Goal: Task Accomplishment & Management: Use online tool/utility

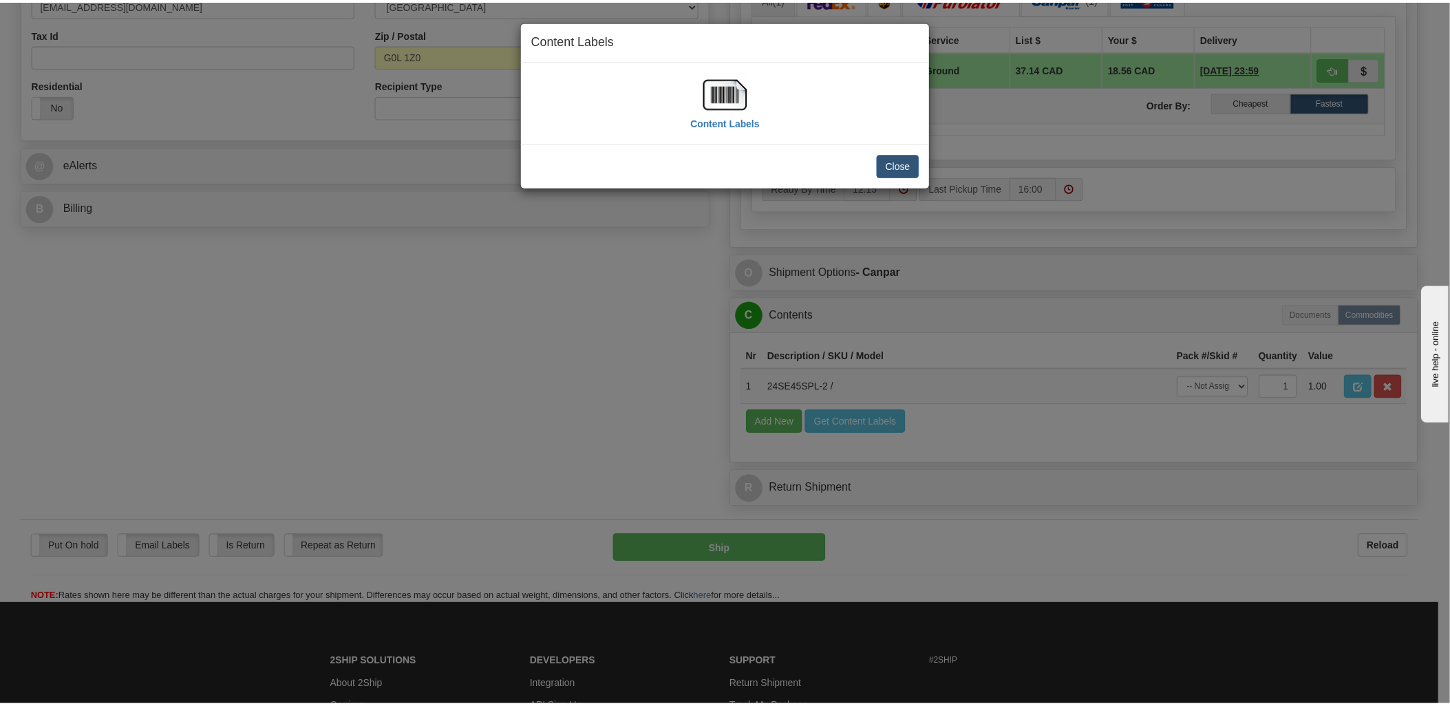
scroll to position [458, 0]
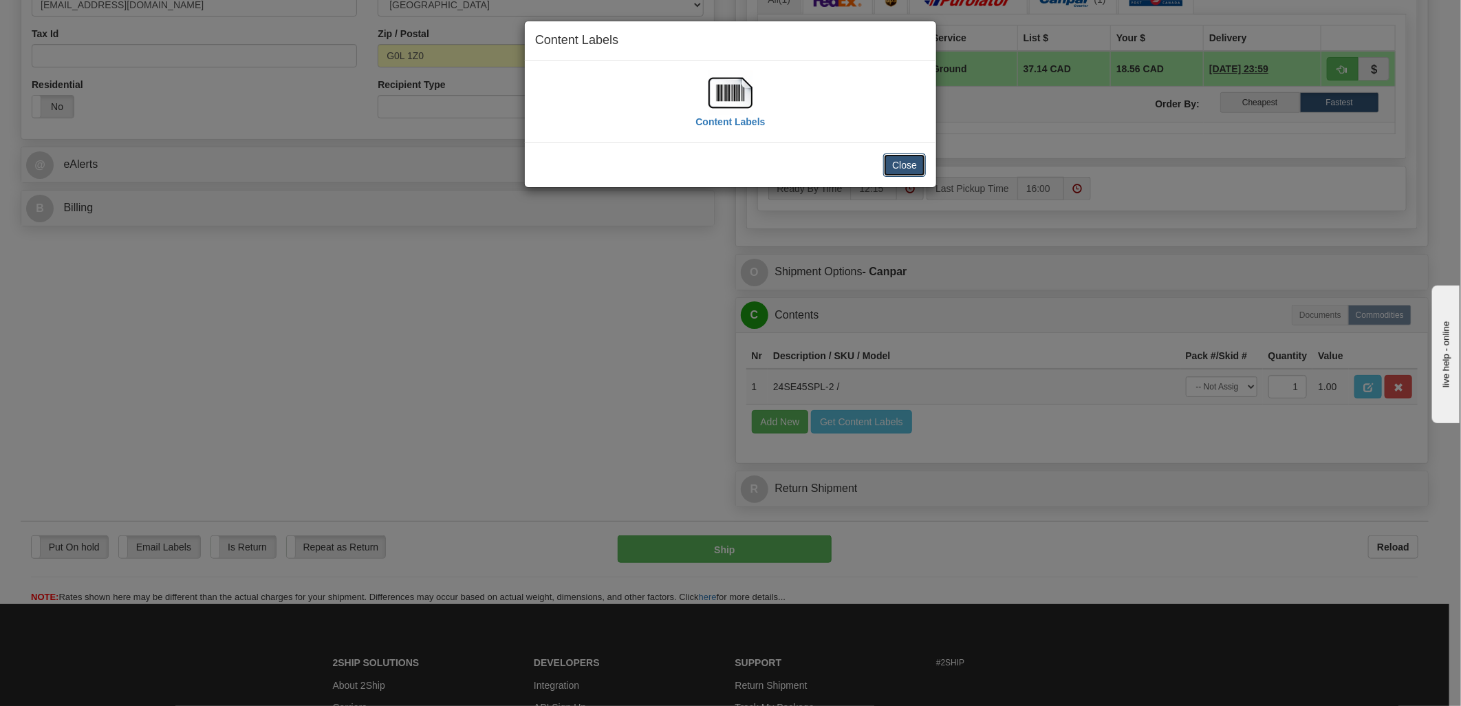
click at [916, 172] on button "Close" at bounding box center [904, 164] width 43 height 23
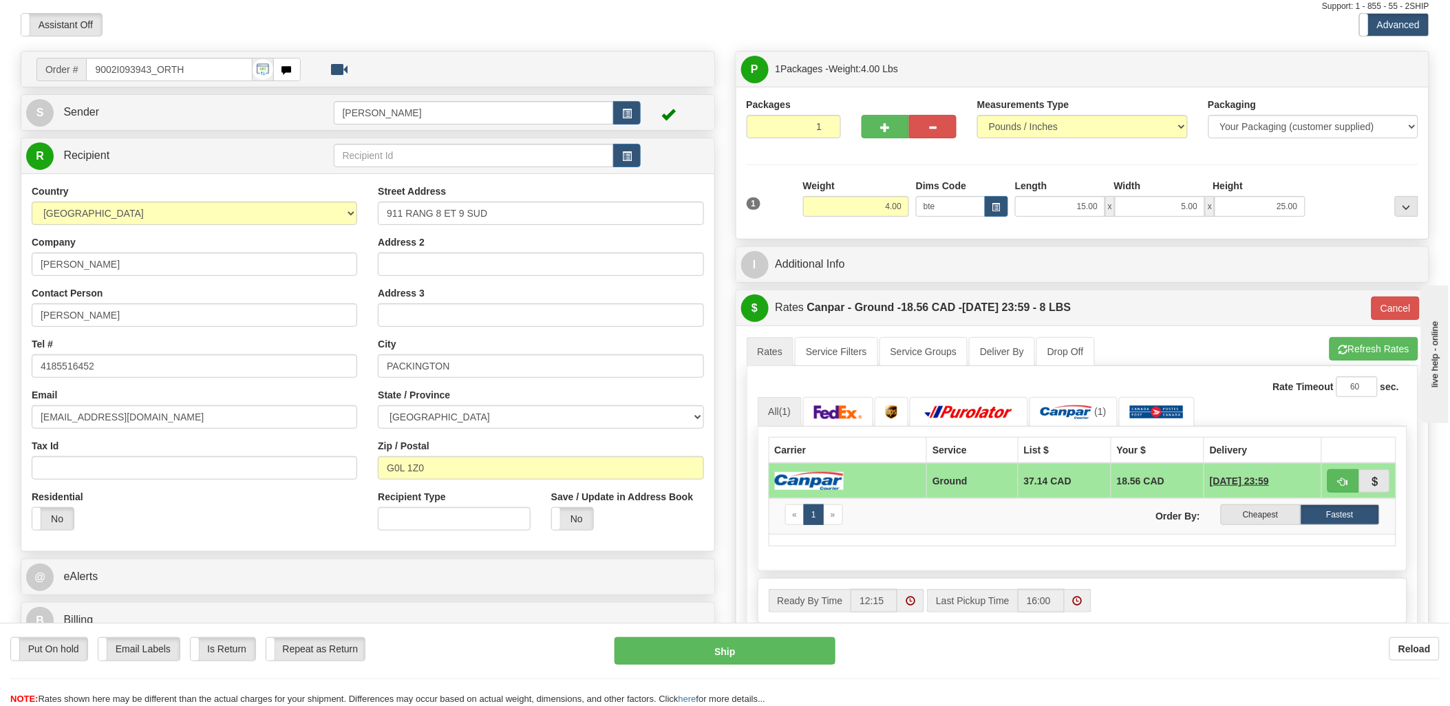
scroll to position [0, 0]
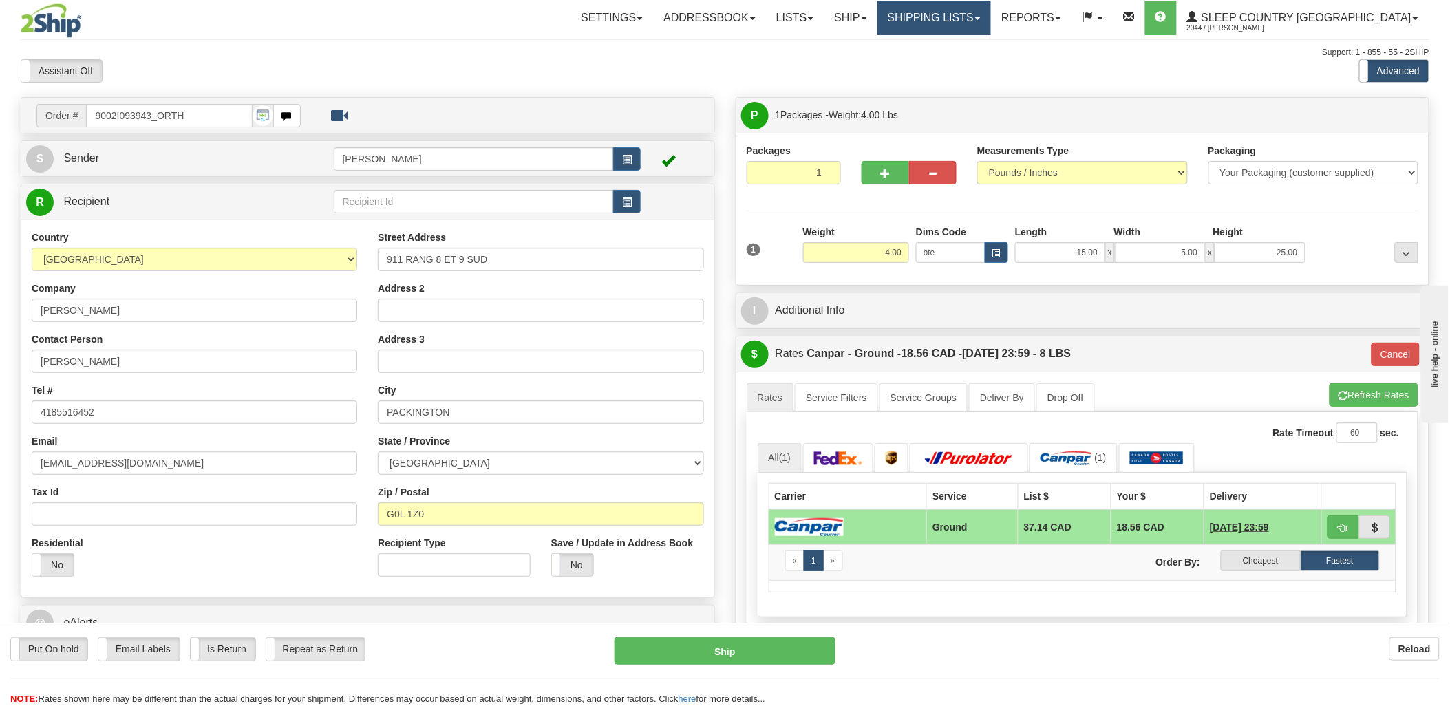
click at [985, 19] on link "Shipping lists" at bounding box center [934, 18] width 114 height 34
click at [950, 45] on span "Current Shipments" at bounding box center [910, 48] width 80 height 11
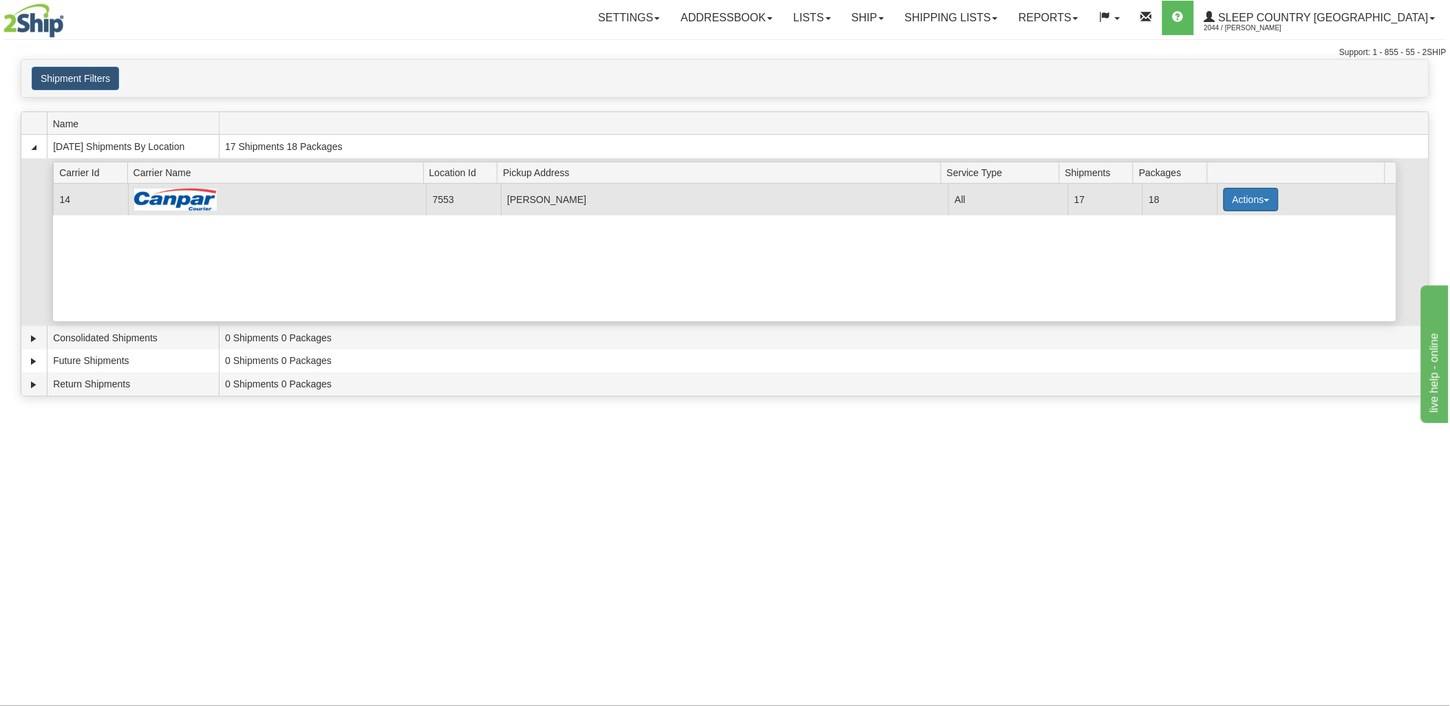
click at [1223, 196] on button "Actions" at bounding box center [1250, 199] width 55 height 23
click at [1200, 301] on link "Print" at bounding box center [1222, 297] width 110 height 18
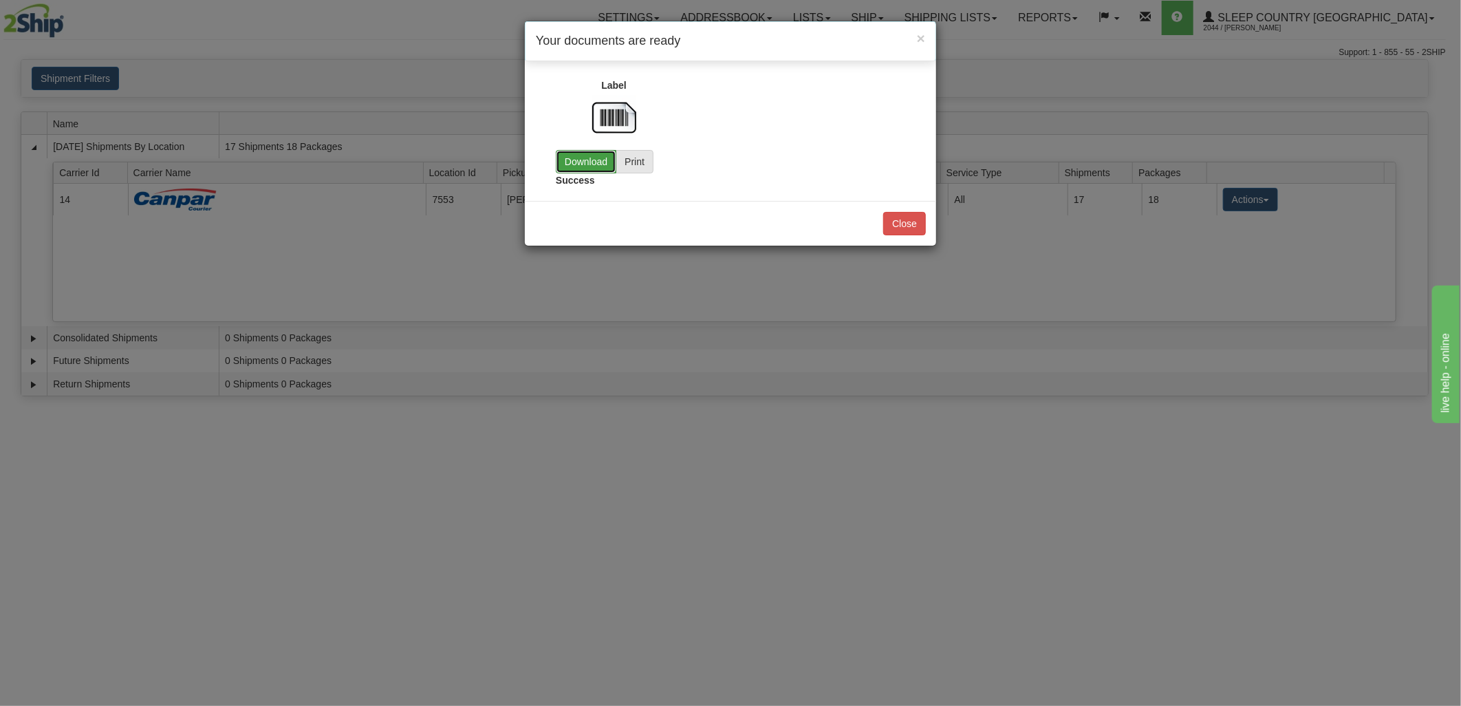
click at [595, 162] on link "Download" at bounding box center [586, 161] width 61 height 23
click at [905, 226] on button "Close" at bounding box center [904, 223] width 43 height 23
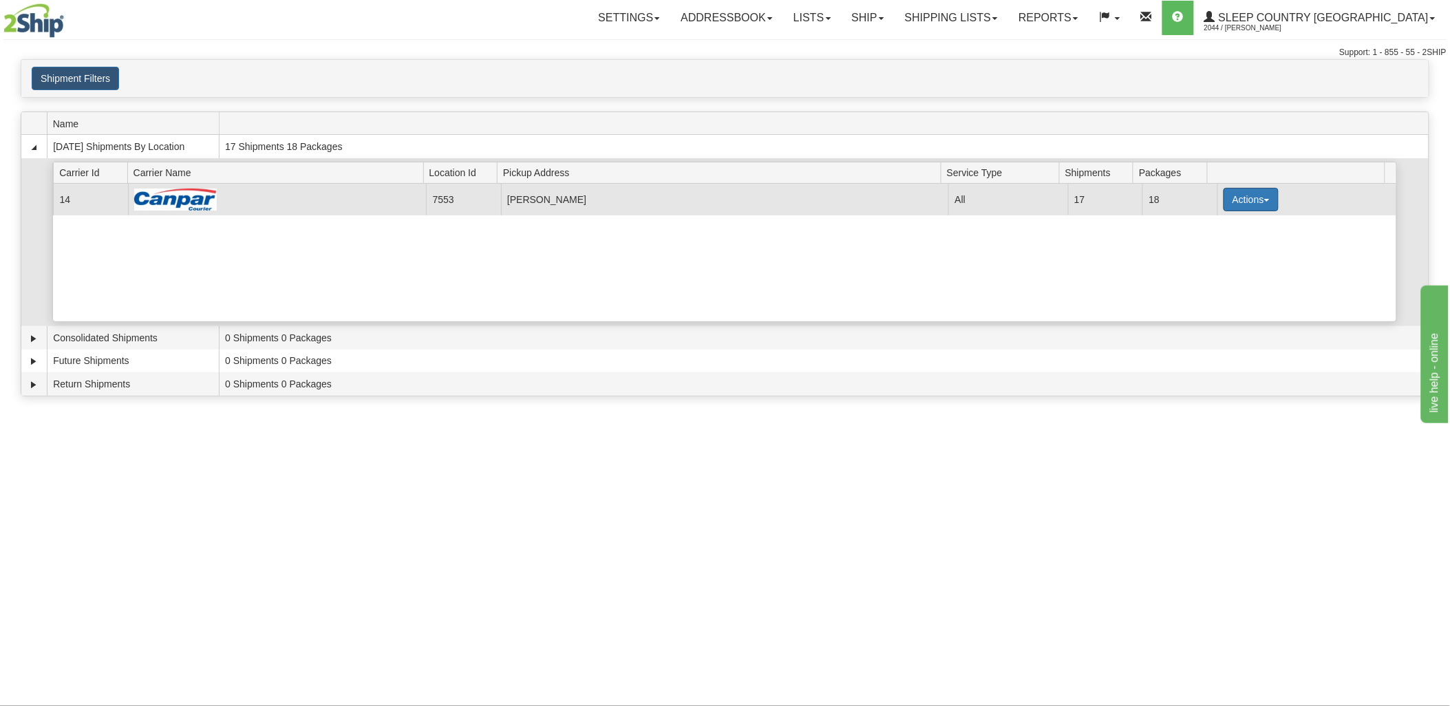
click at [1227, 200] on button "Actions" at bounding box center [1250, 199] width 55 height 23
click at [1221, 228] on link "Details" at bounding box center [1222, 226] width 110 height 18
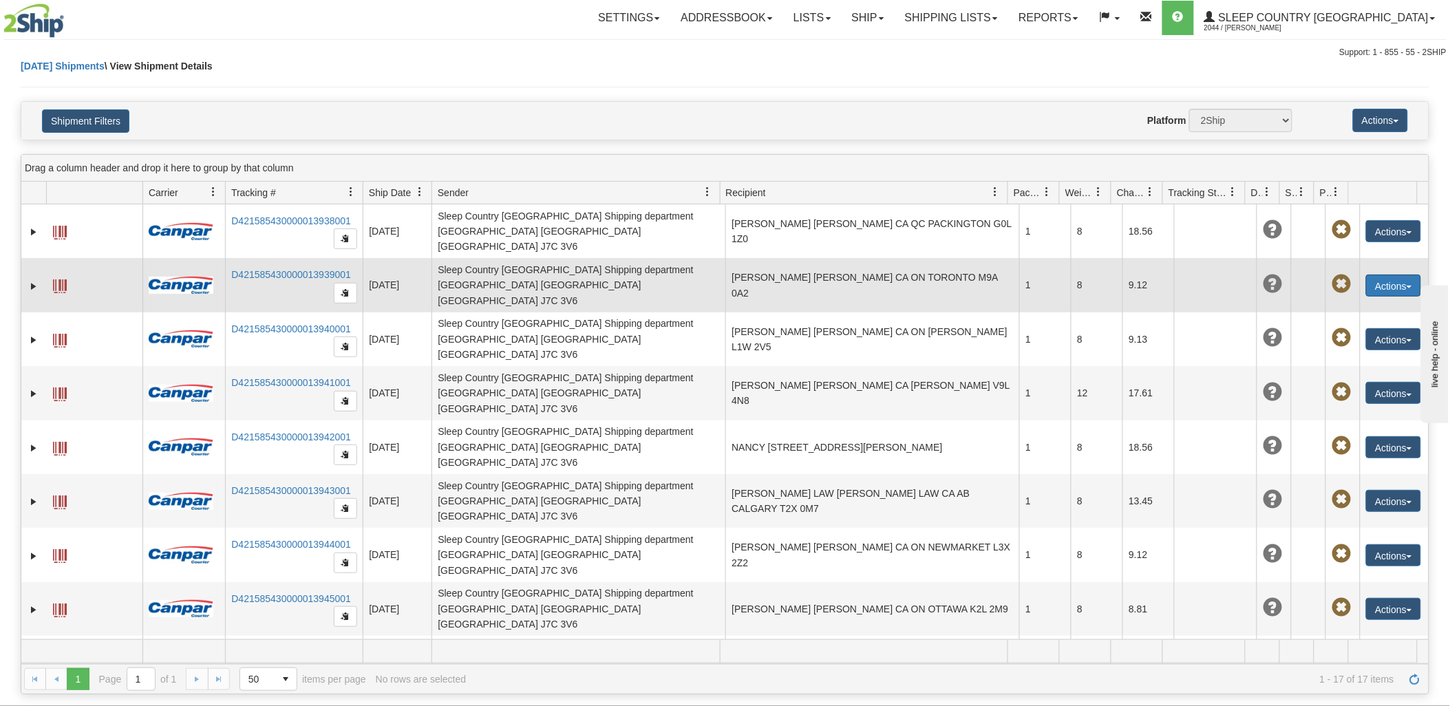
click at [1381, 274] on button "Actions" at bounding box center [1393, 285] width 55 height 22
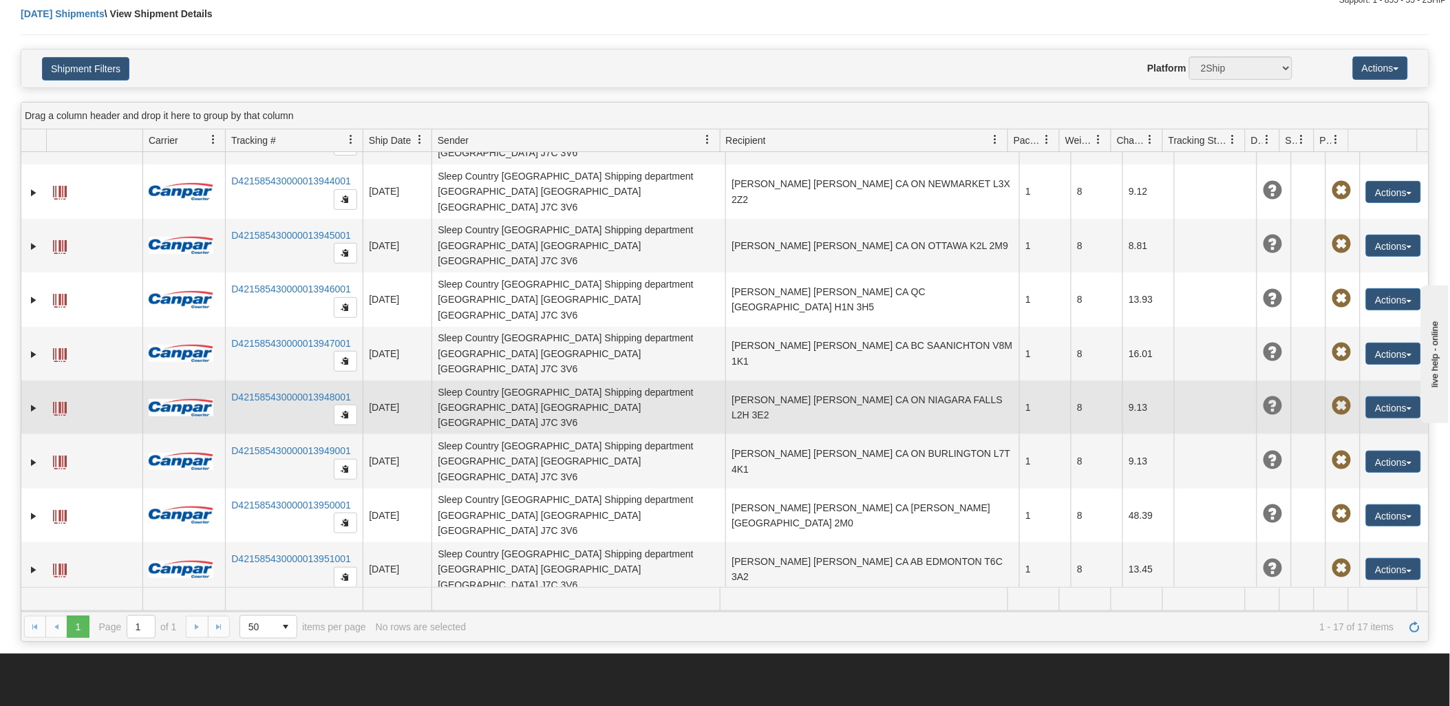
scroll to position [76, 0]
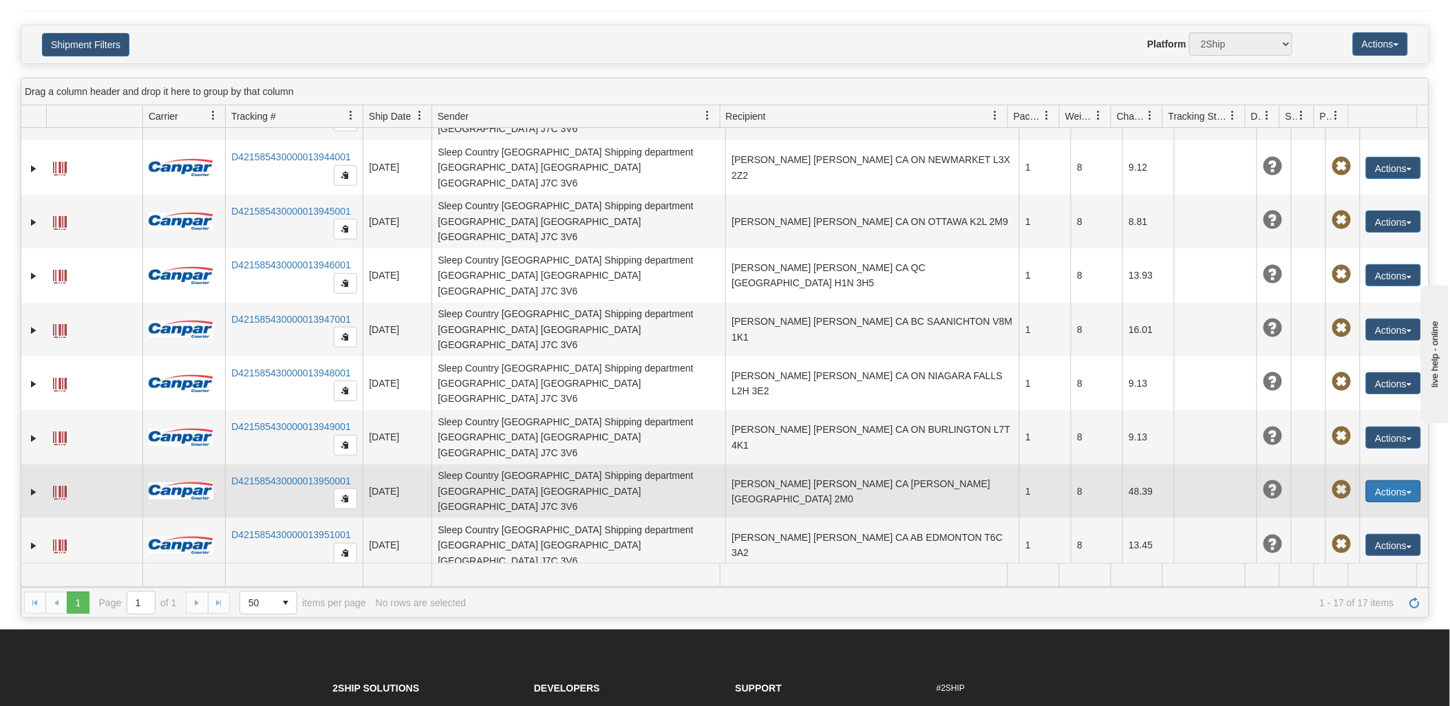
click at [1366, 480] on button "Actions" at bounding box center [1393, 491] width 55 height 22
click at [1352, 508] on link "Edit" at bounding box center [1365, 517] width 110 height 18
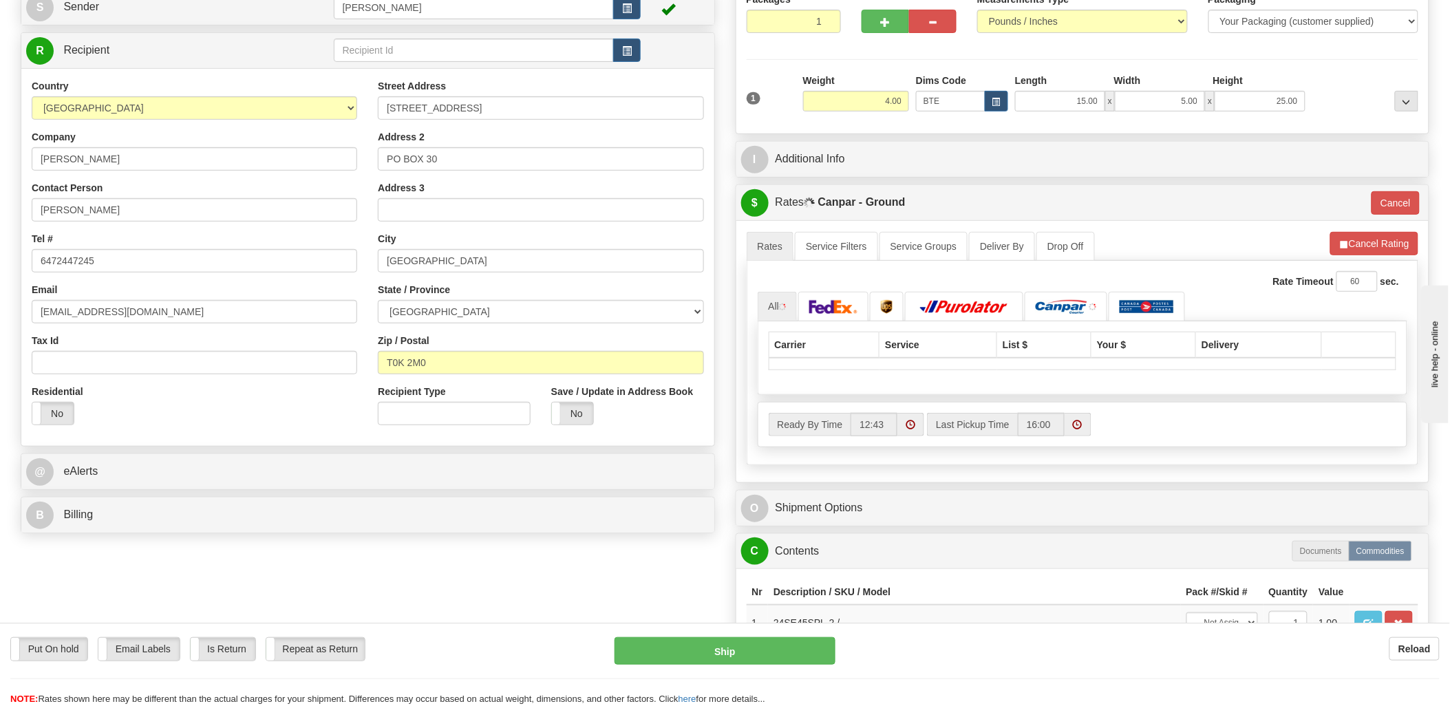
scroll to position [153, 0]
click at [1395, 204] on button "Cancel" at bounding box center [1395, 201] width 48 height 23
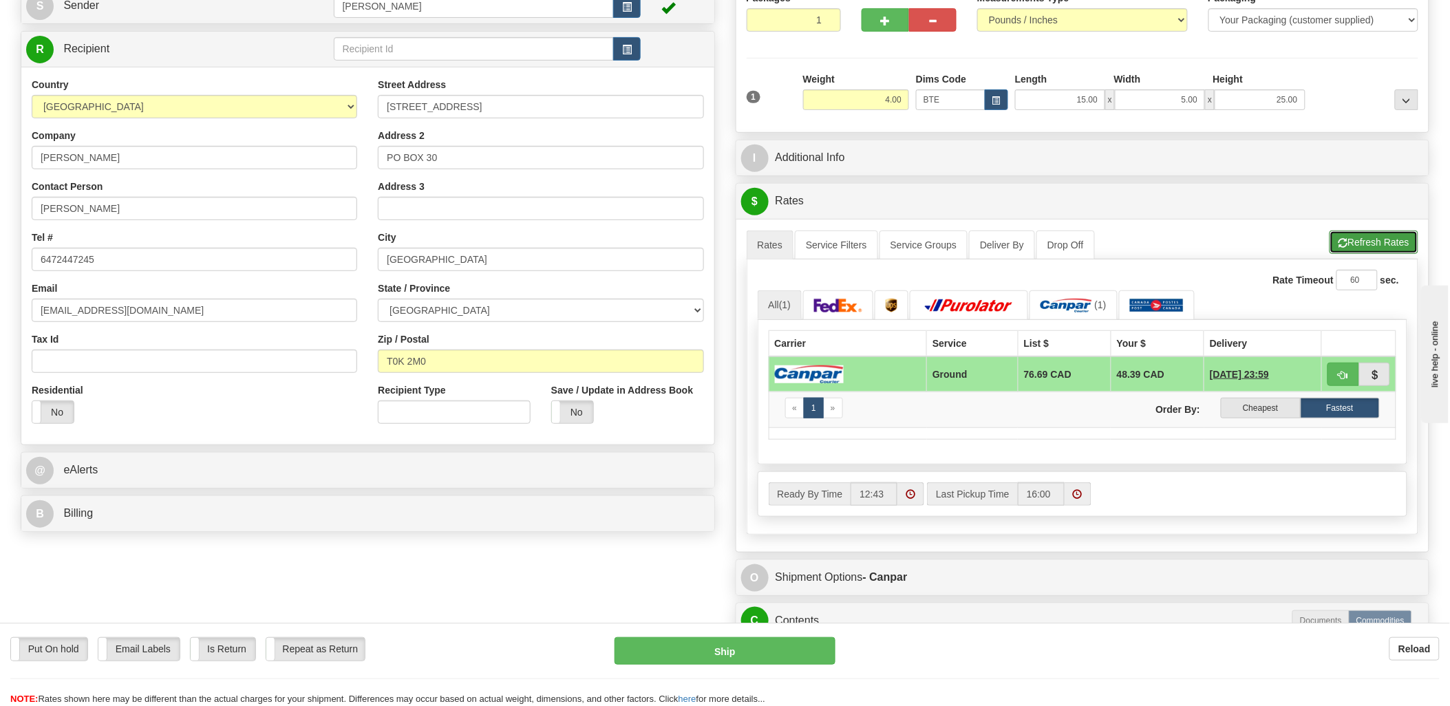
click at [1380, 242] on button "Refresh Rates" at bounding box center [1373, 241] width 89 height 23
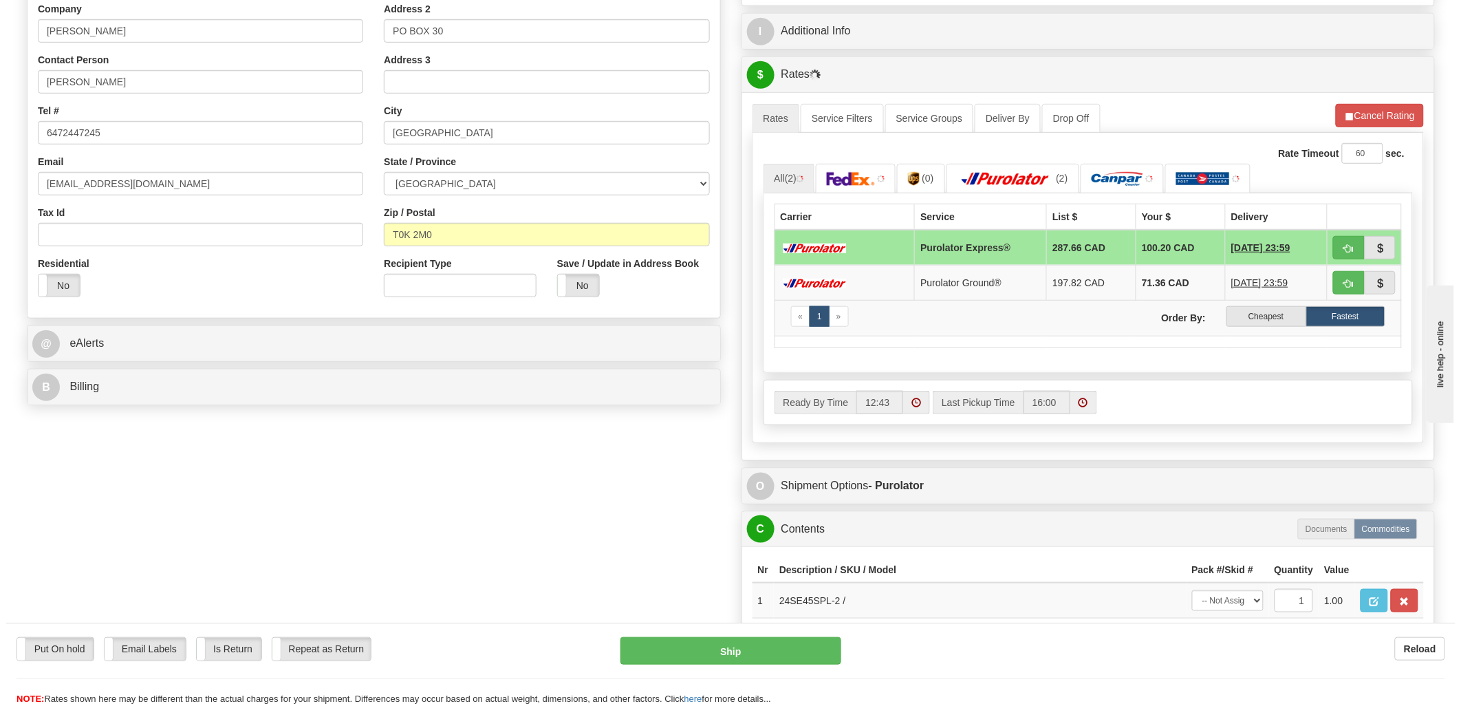
scroll to position [305, 0]
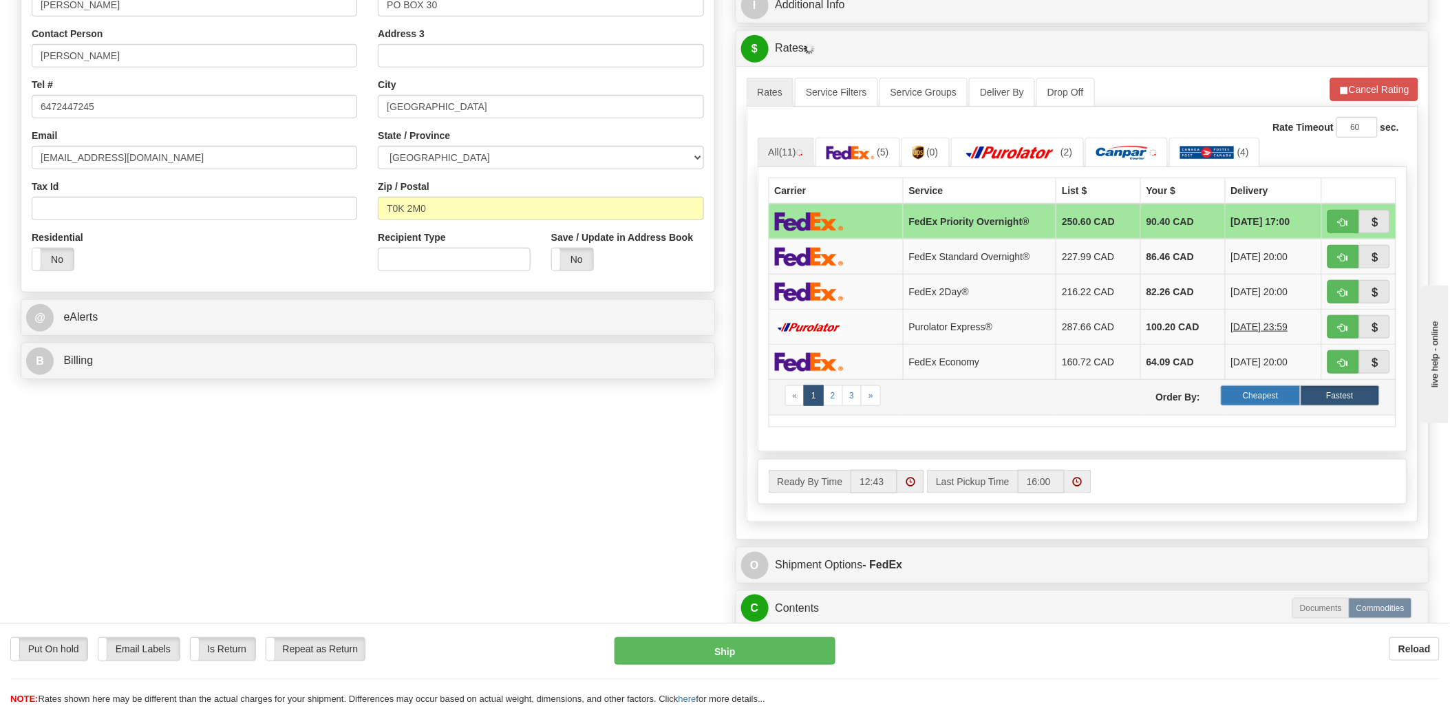
click at [1270, 402] on label "Cheapest" at bounding box center [1259, 395] width 79 height 21
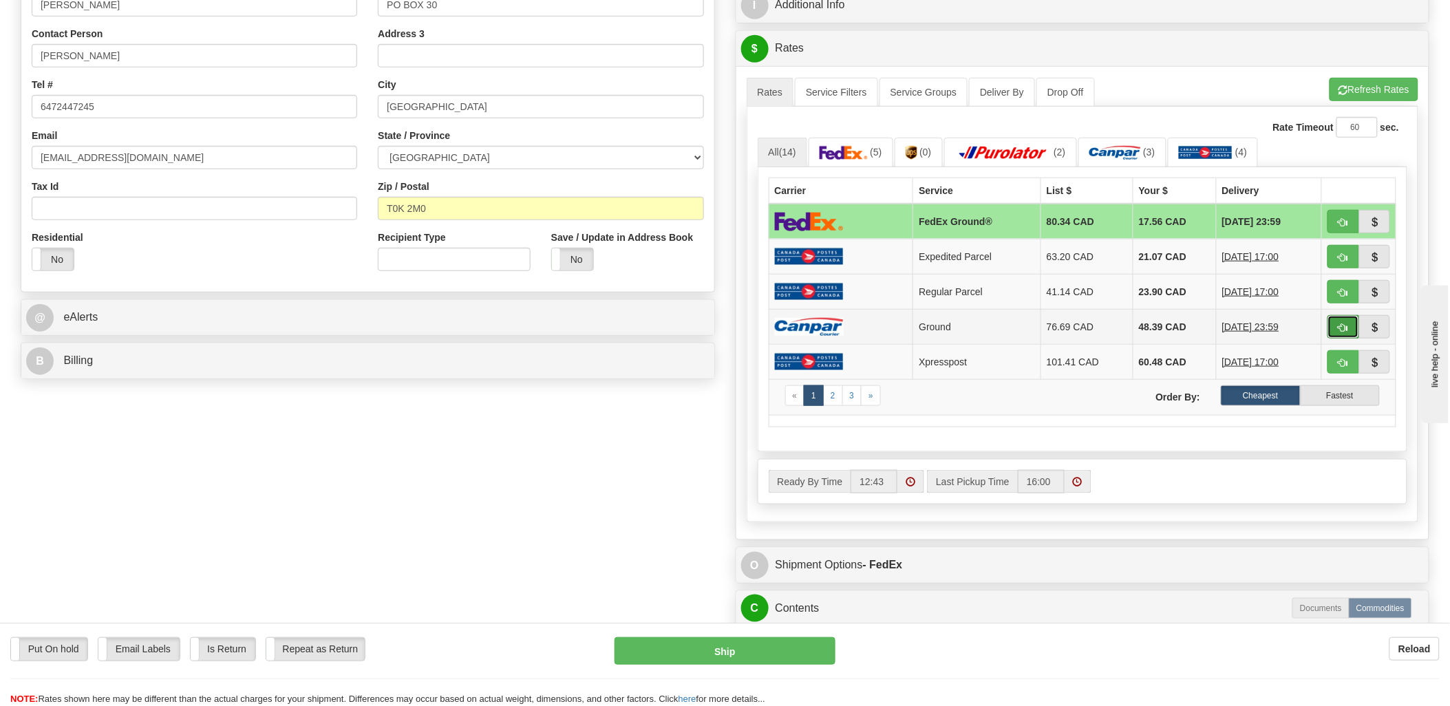
click at [1349, 333] on button "button" at bounding box center [1343, 326] width 32 height 23
type input "1"
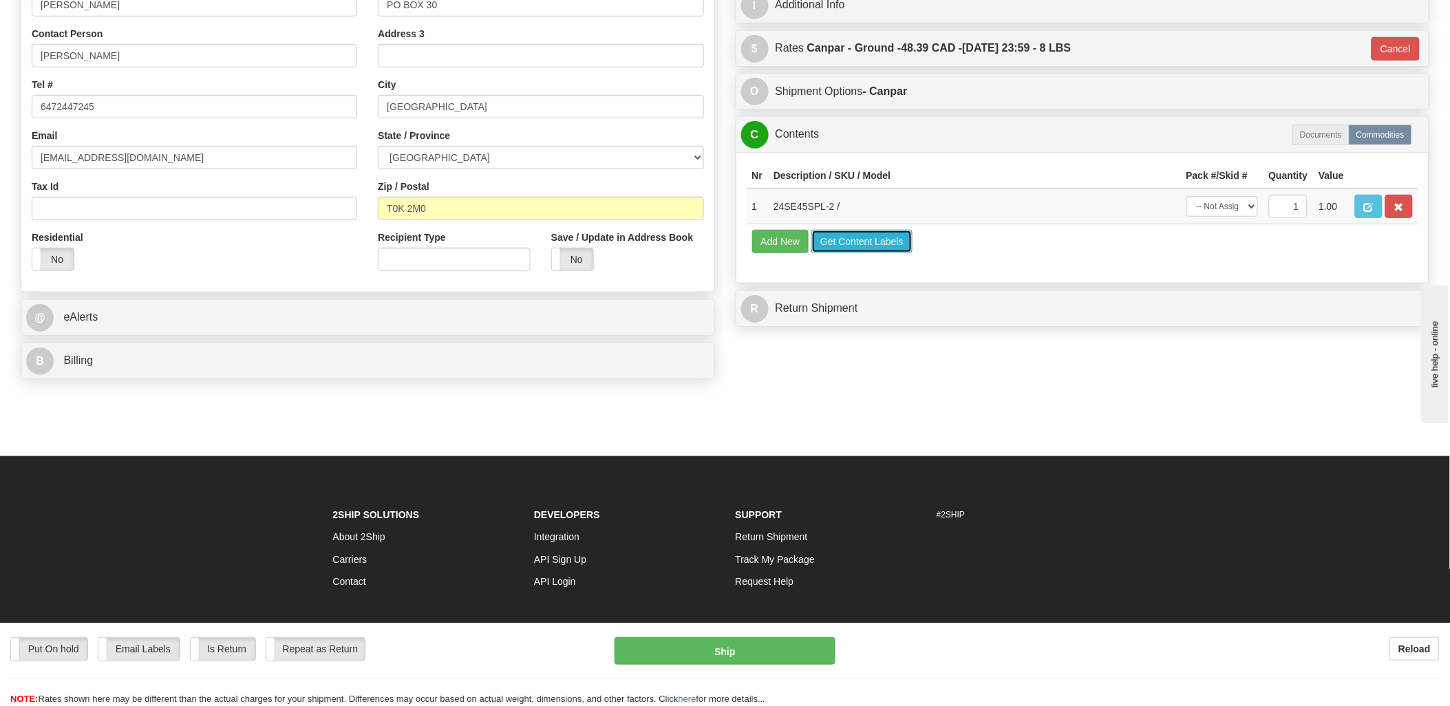
click at [842, 253] on button "Get Content Labels" at bounding box center [861, 241] width 101 height 23
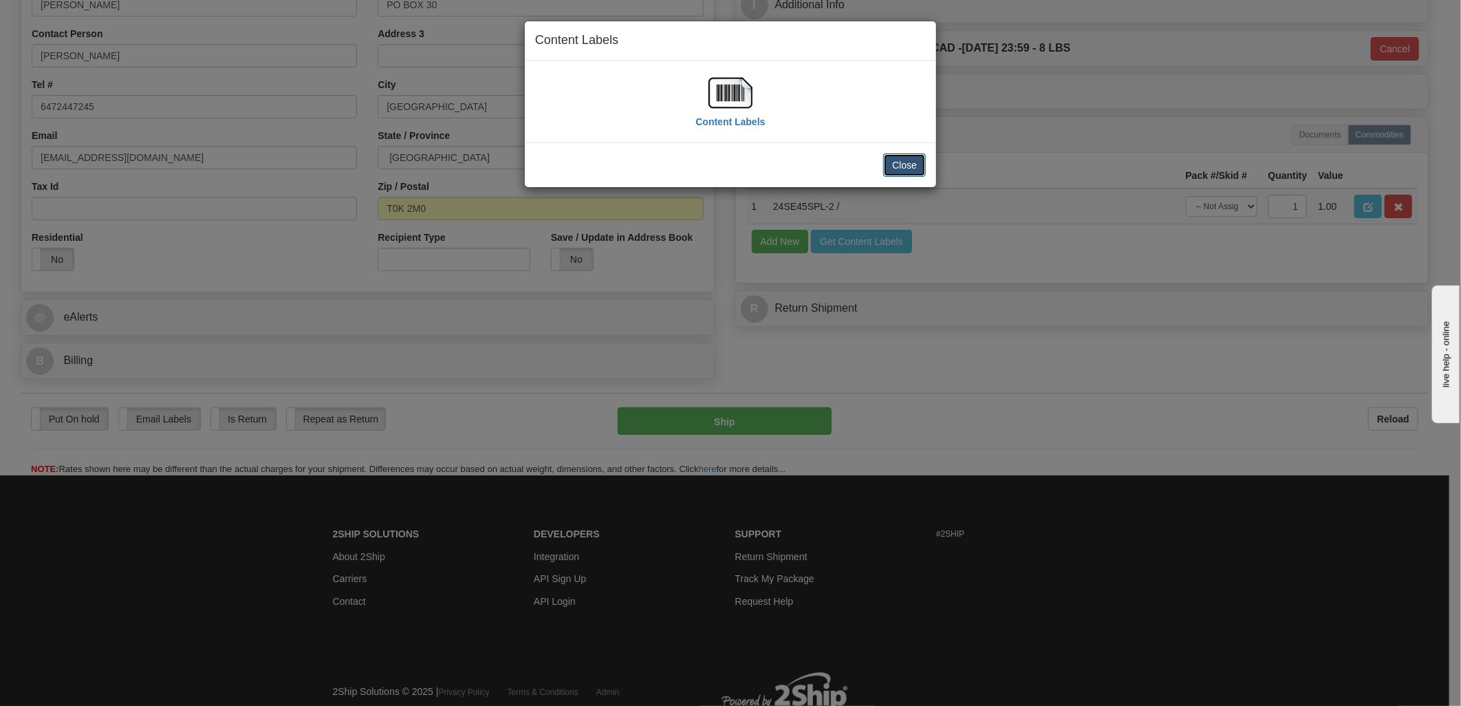
click at [912, 169] on button "Close" at bounding box center [904, 164] width 43 height 23
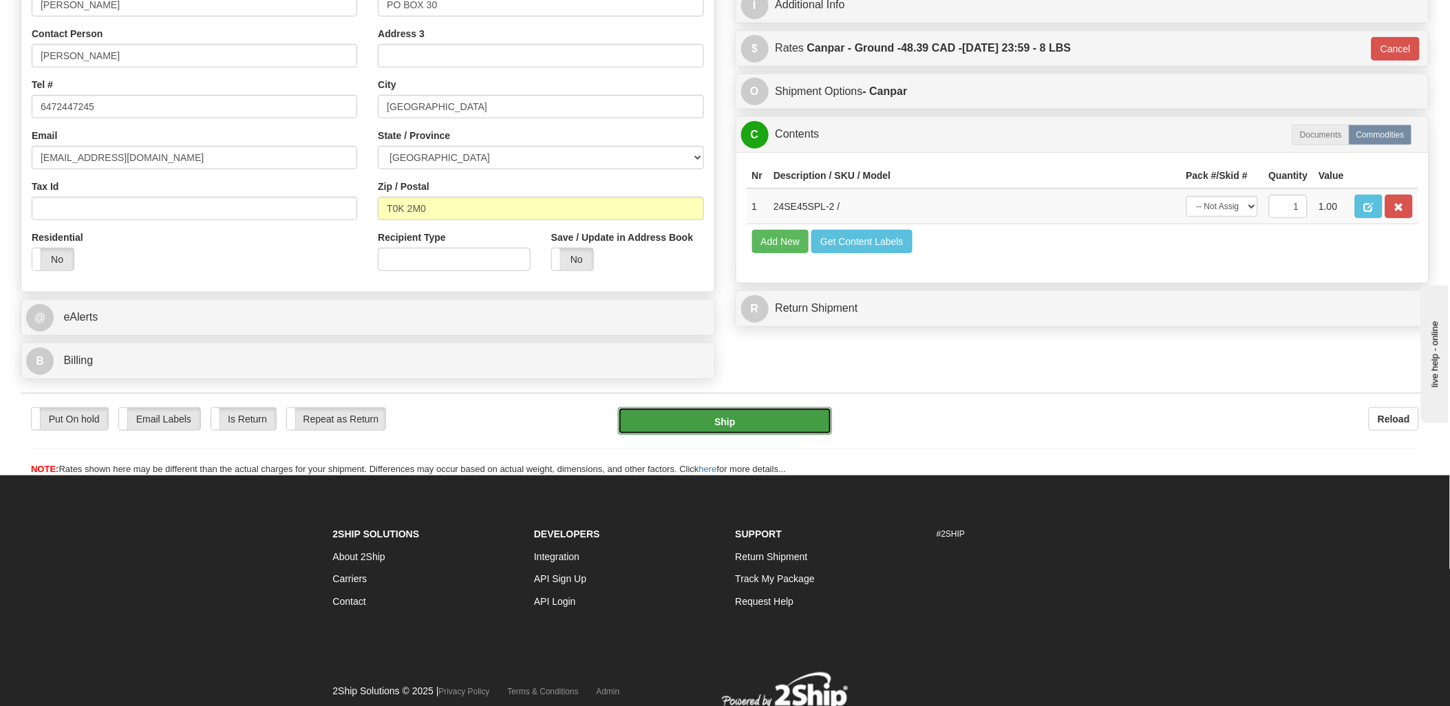
click at [805, 422] on button "Ship" at bounding box center [725, 421] width 214 height 28
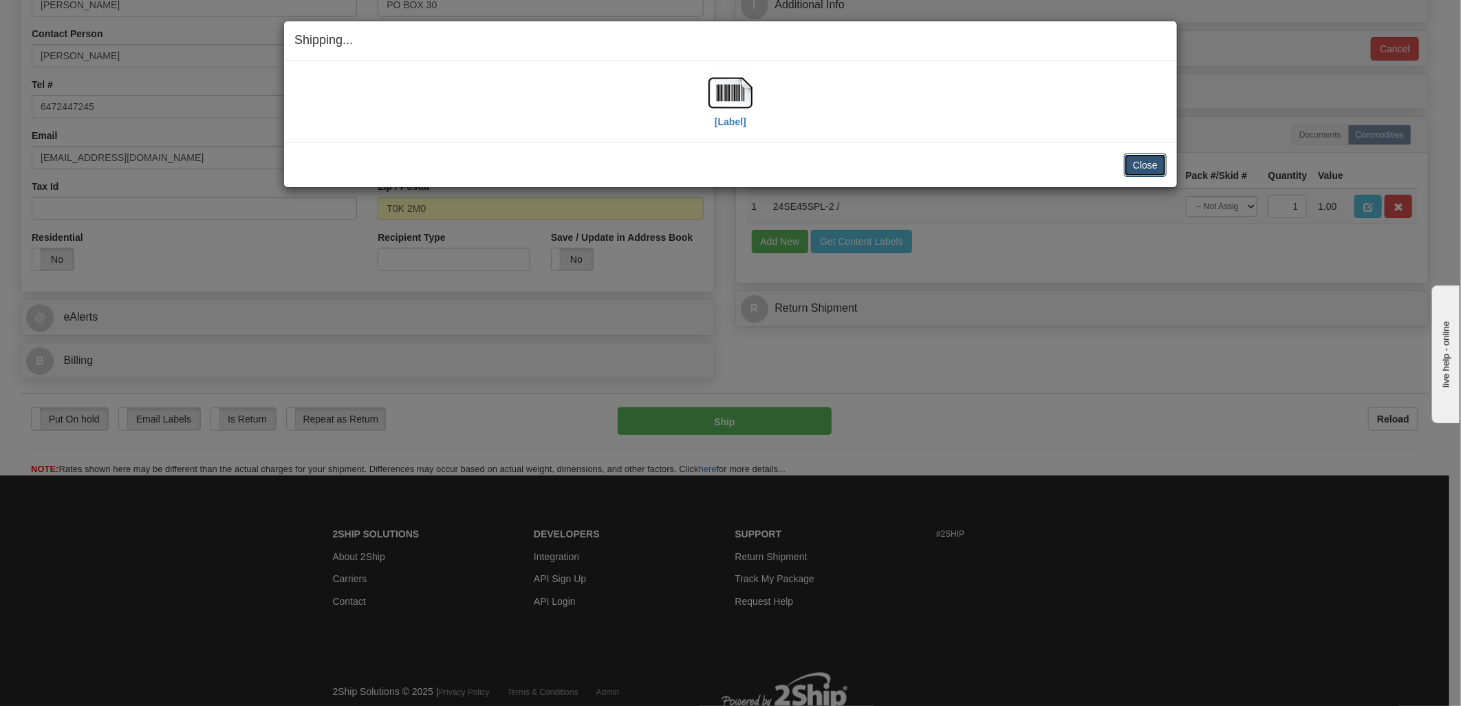
click at [1152, 164] on button "Close" at bounding box center [1145, 164] width 43 height 23
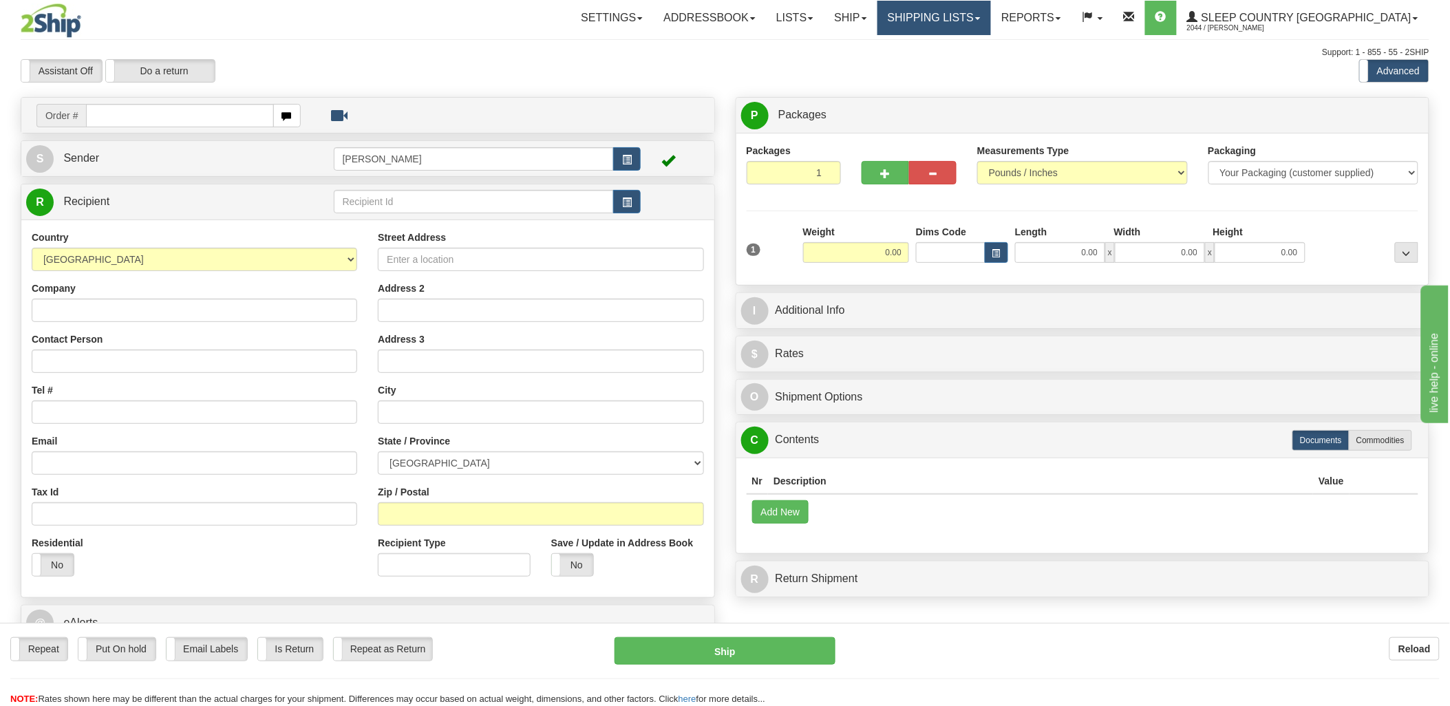
click at [991, 25] on link "Shipping lists" at bounding box center [934, 18] width 114 height 34
click at [950, 52] on span "Current Shipments" at bounding box center [910, 48] width 80 height 11
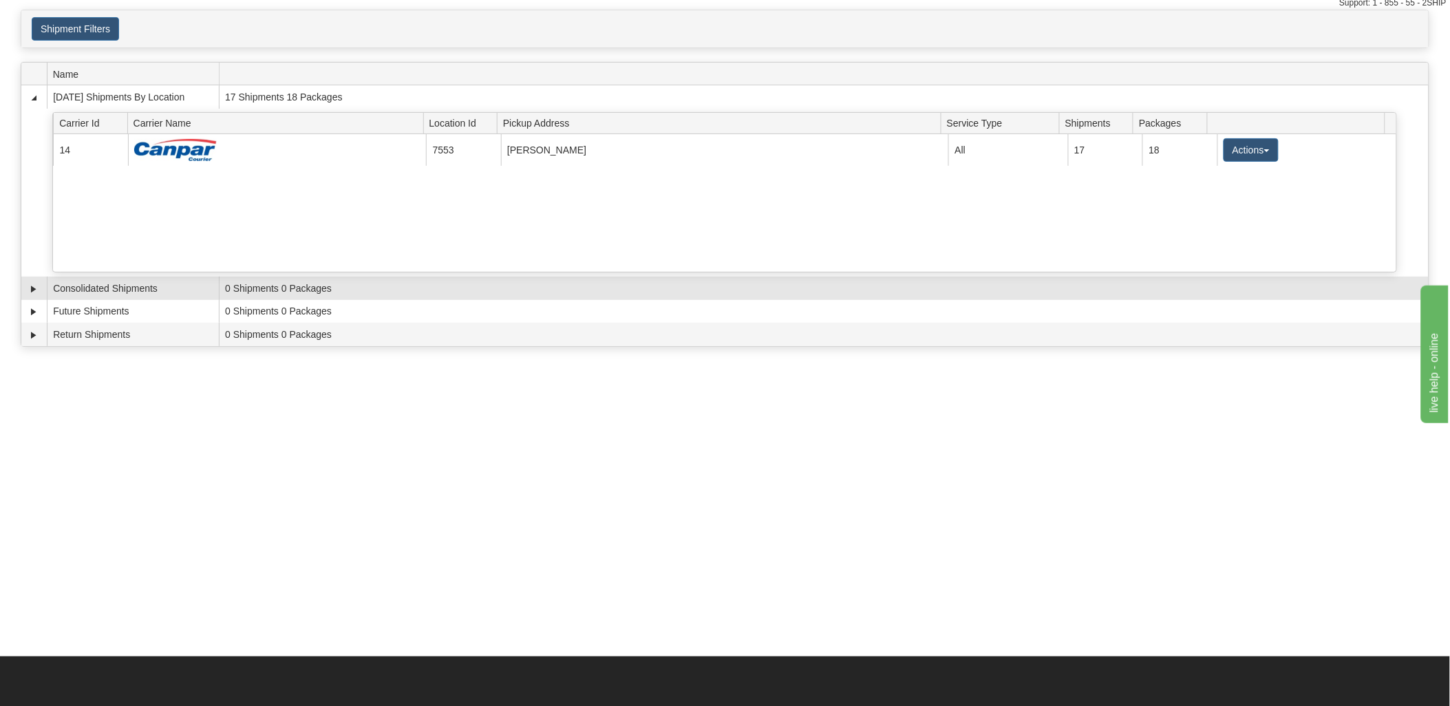
scroll to position [76, 0]
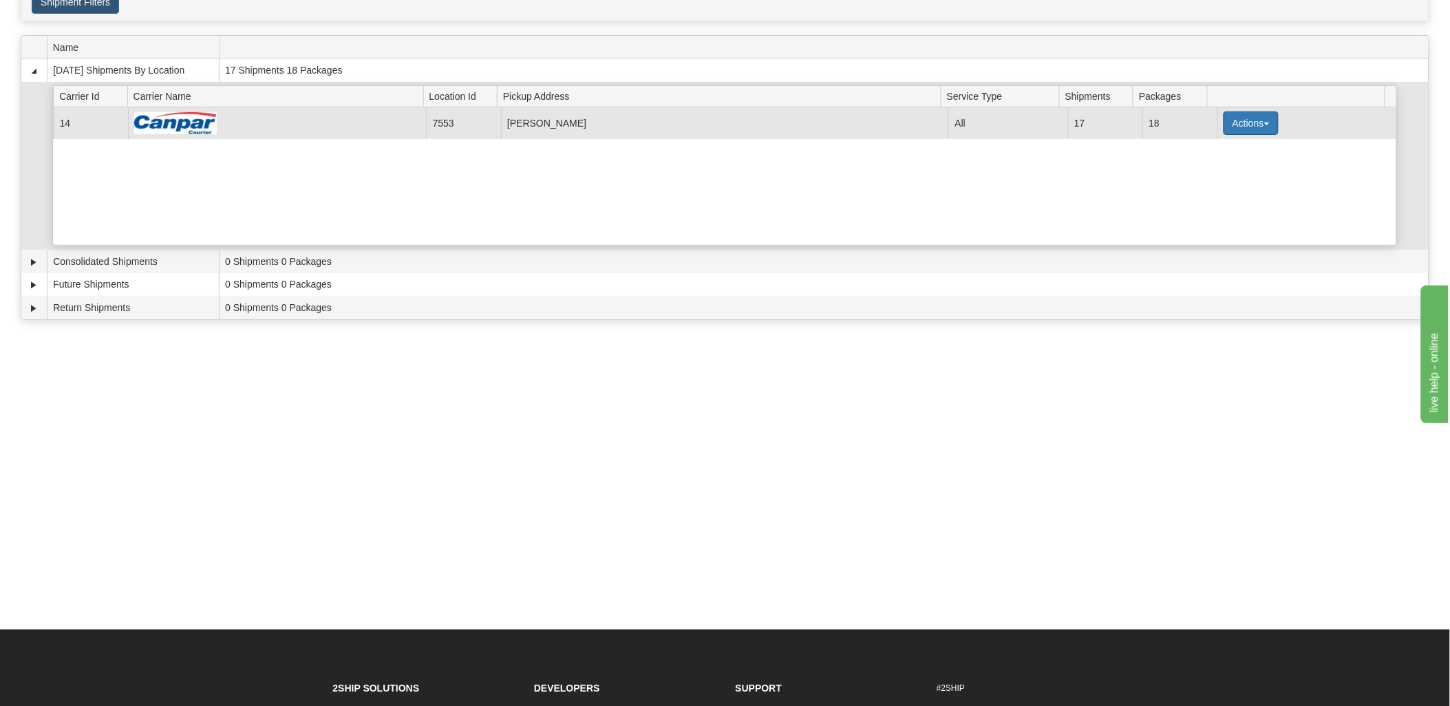
click at [1247, 120] on button "Actions" at bounding box center [1250, 122] width 55 height 23
click at [1223, 144] on link "Details" at bounding box center [1222, 149] width 110 height 18
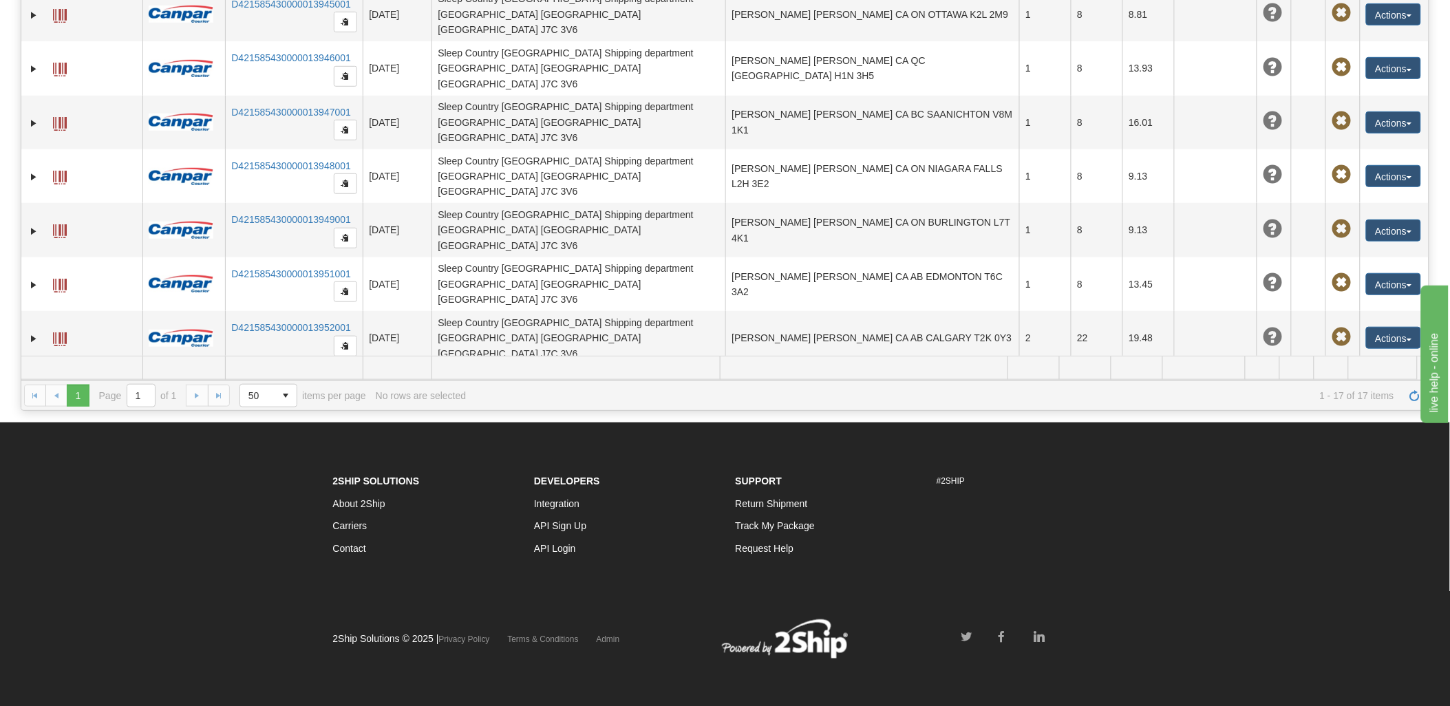
scroll to position [285, 0]
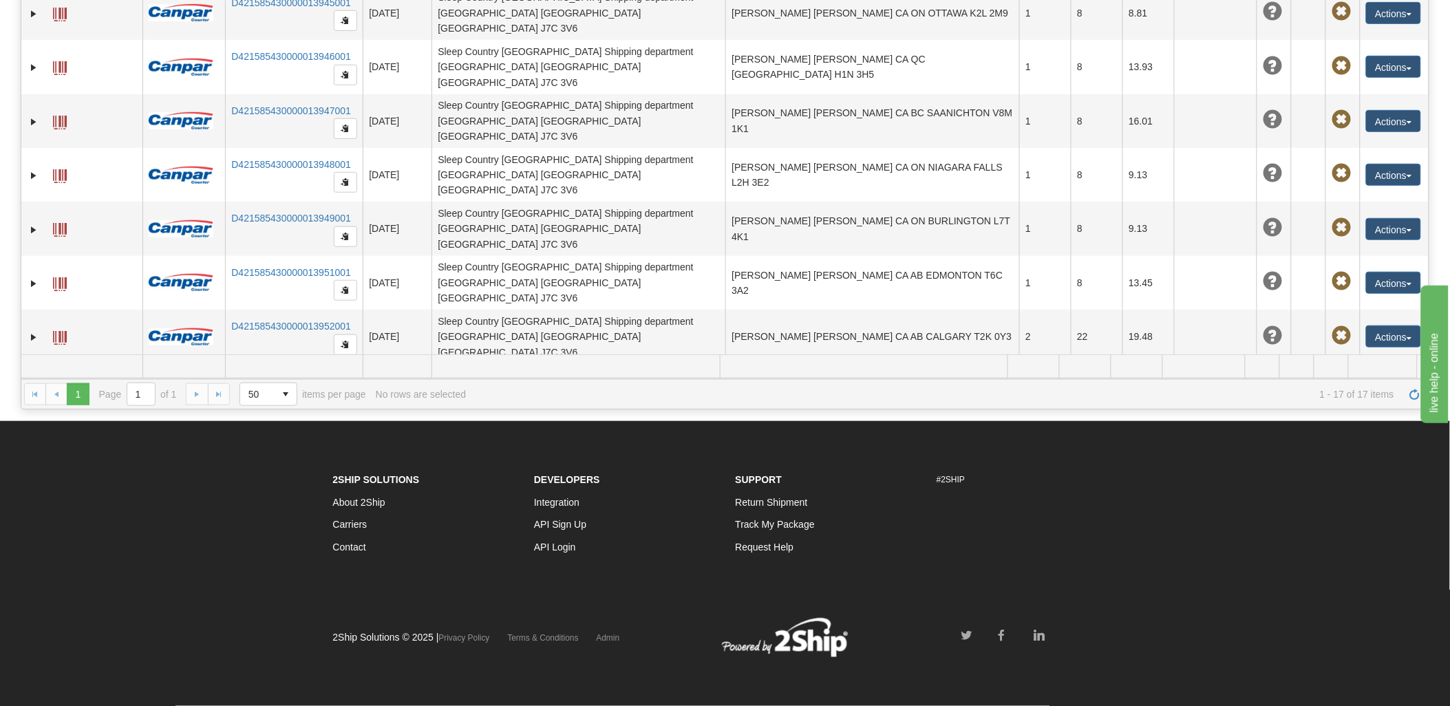
click at [1397, 488] on button "Actions" at bounding box center [1393, 499] width 55 height 22
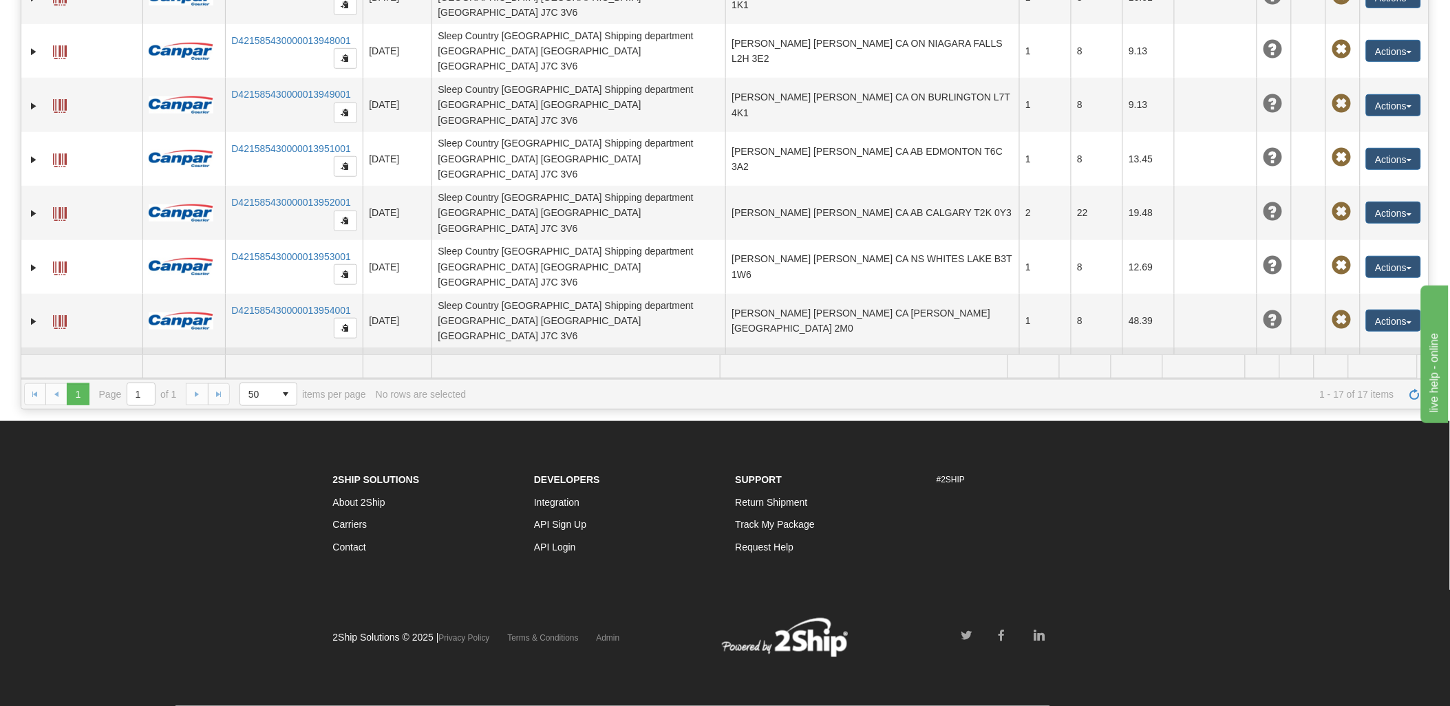
click at [1350, 391] on link "Edit" at bounding box center [1365, 400] width 110 height 18
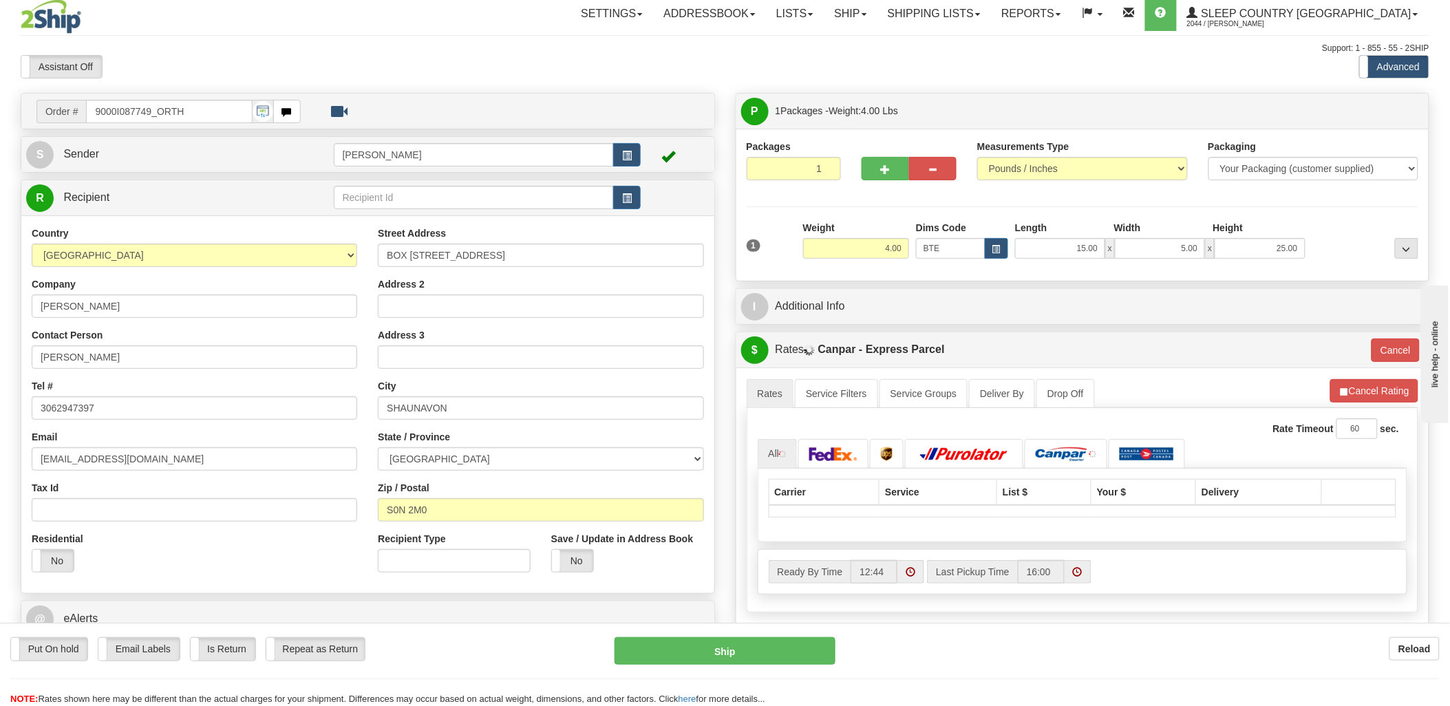
scroll to position [76, 0]
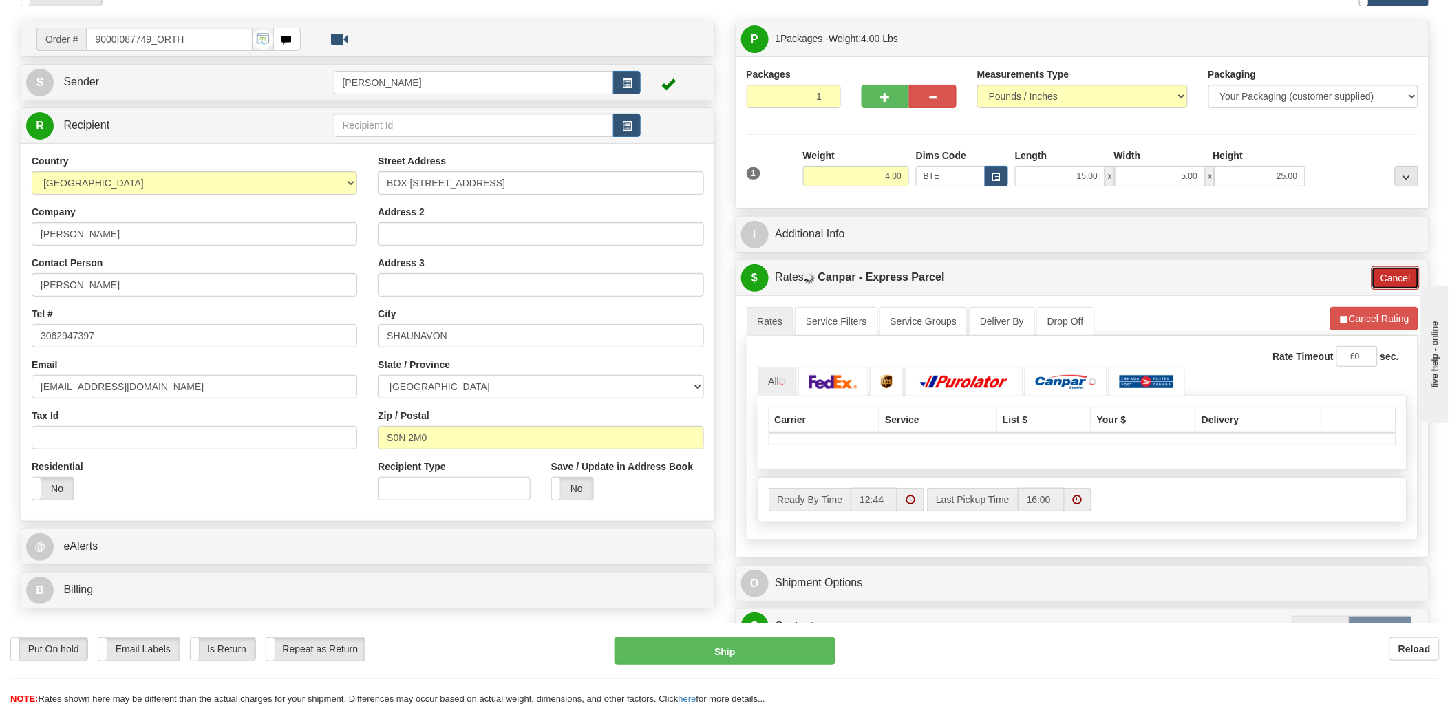
click at [1401, 280] on button "Cancel" at bounding box center [1395, 277] width 48 height 23
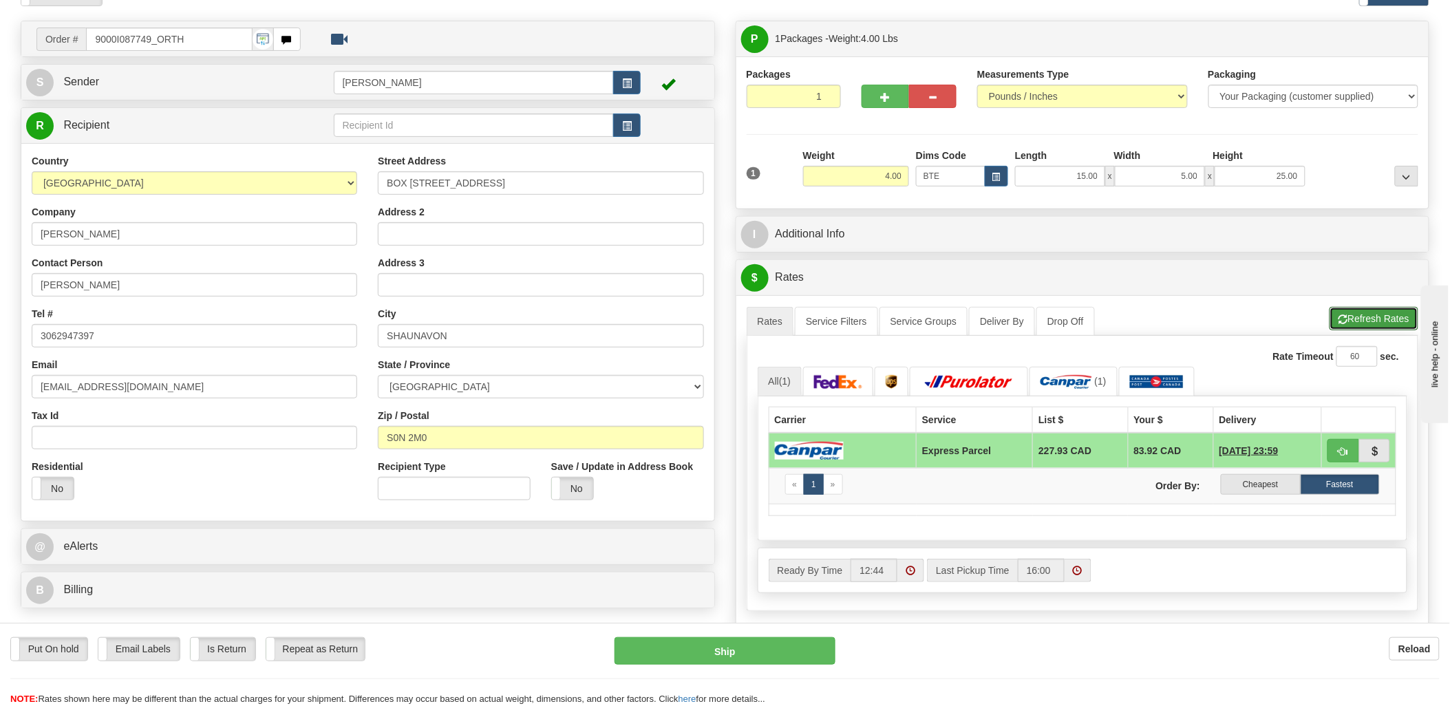
click at [1379, 318] on button "Refresh Rates" at bounding box center [1373, 318] width 89 height 23
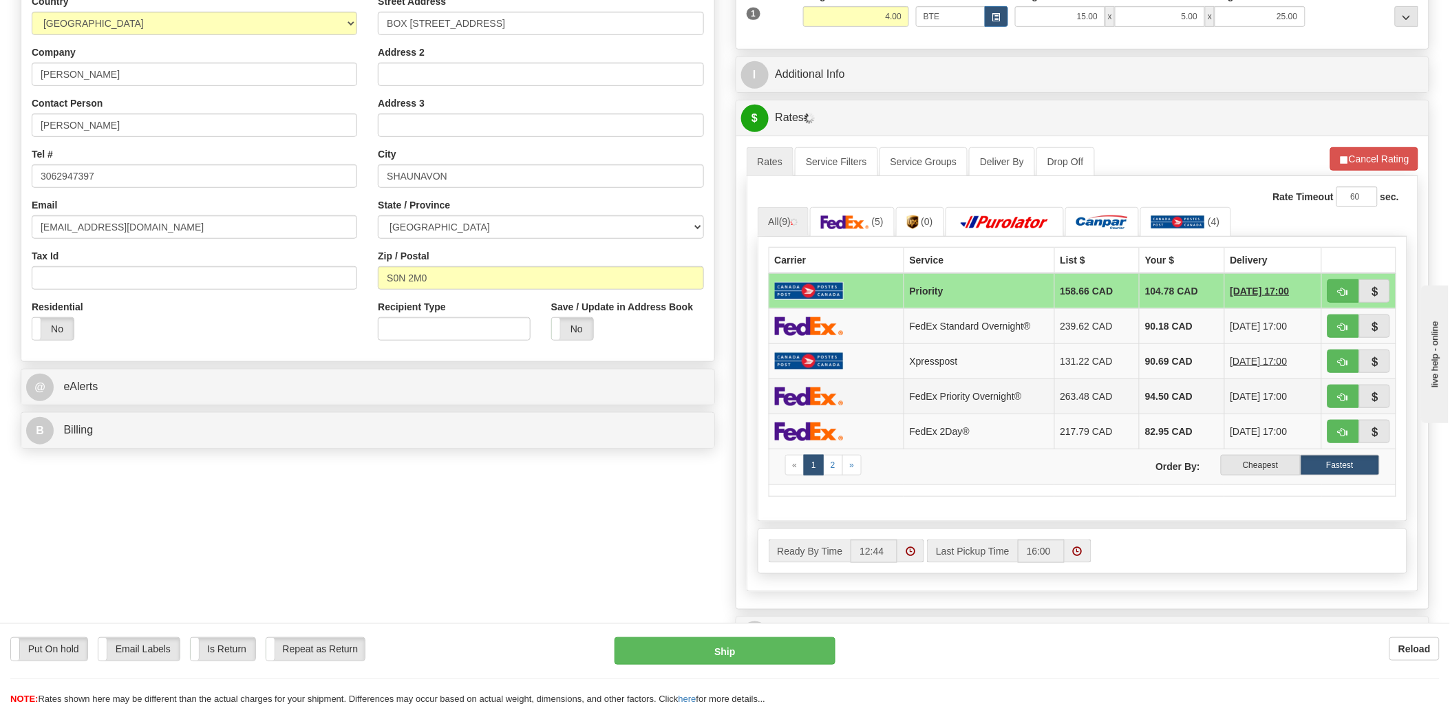
scroll to position [305, 0]
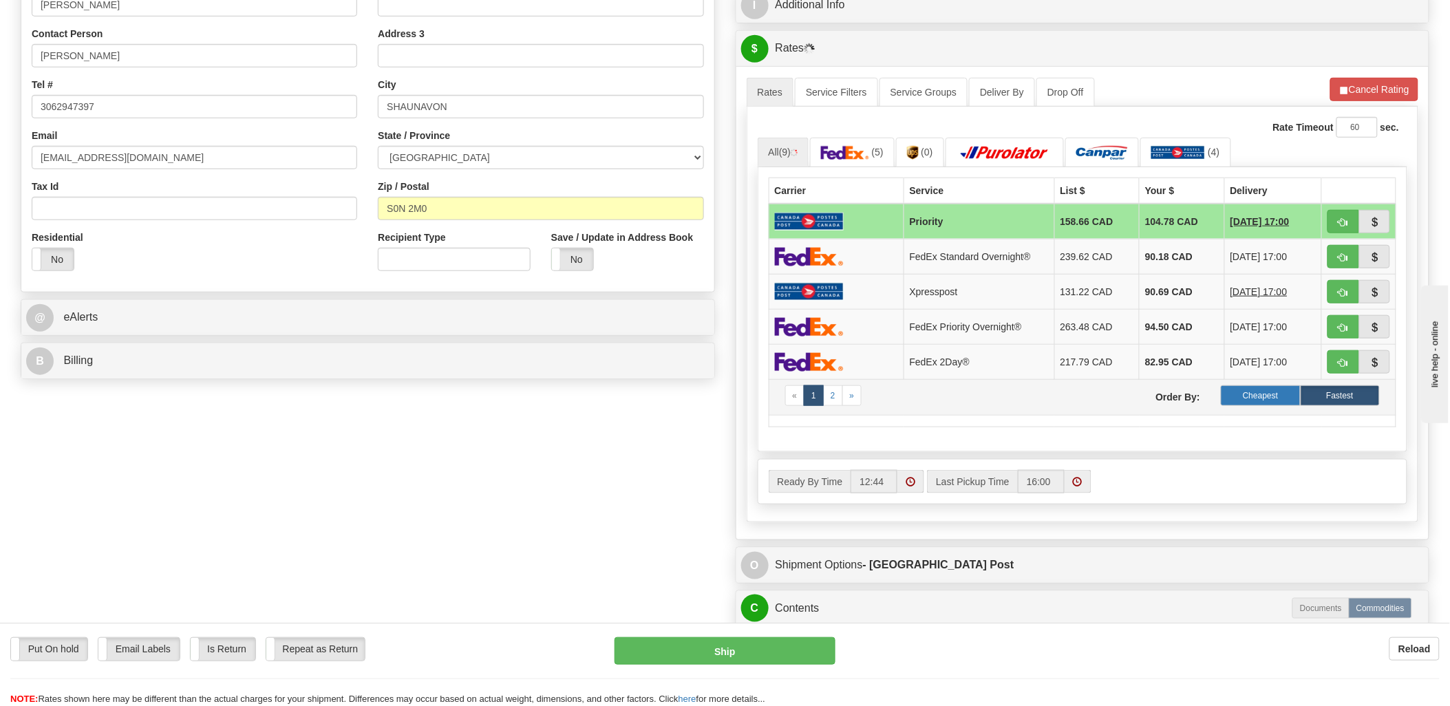
click at [1257, 398] on label "Cheapest" at bounding box center [1259, 395] width 79 height 21
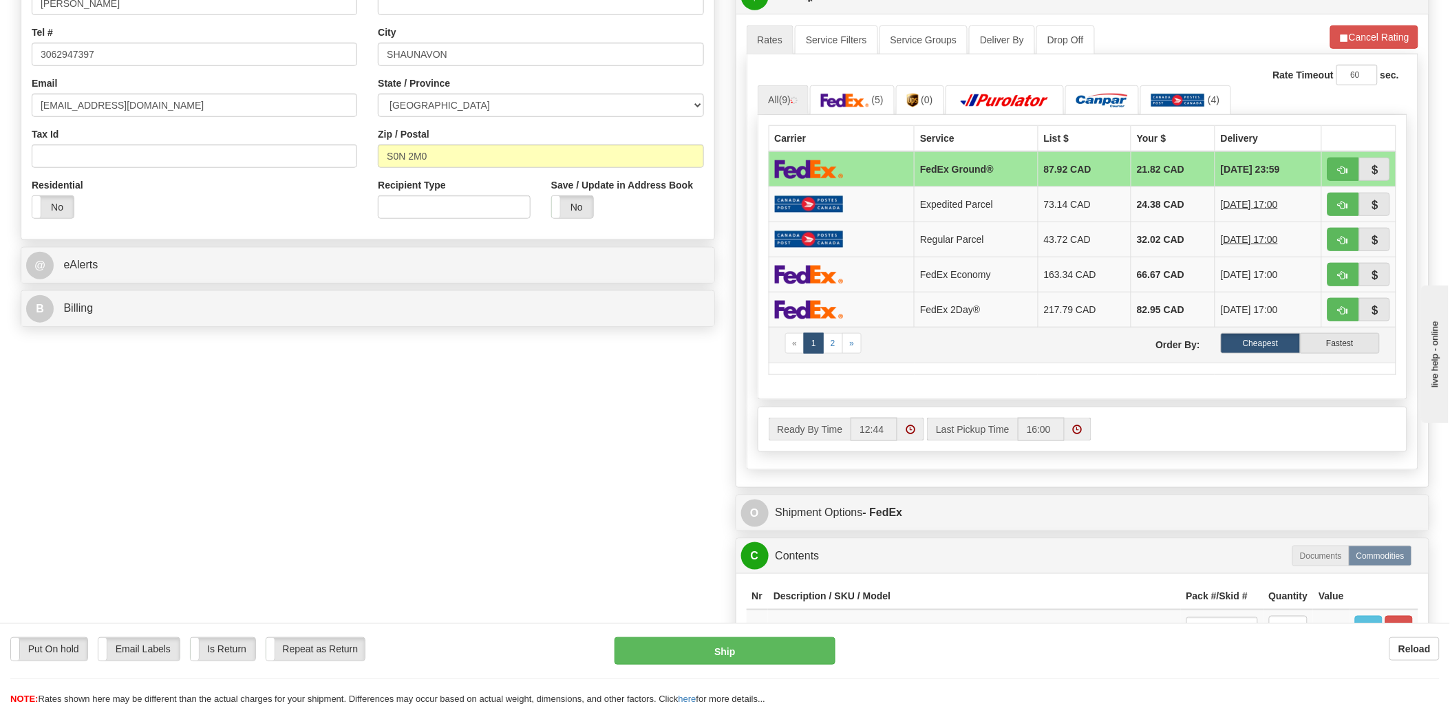
scroll to position [382, 0]
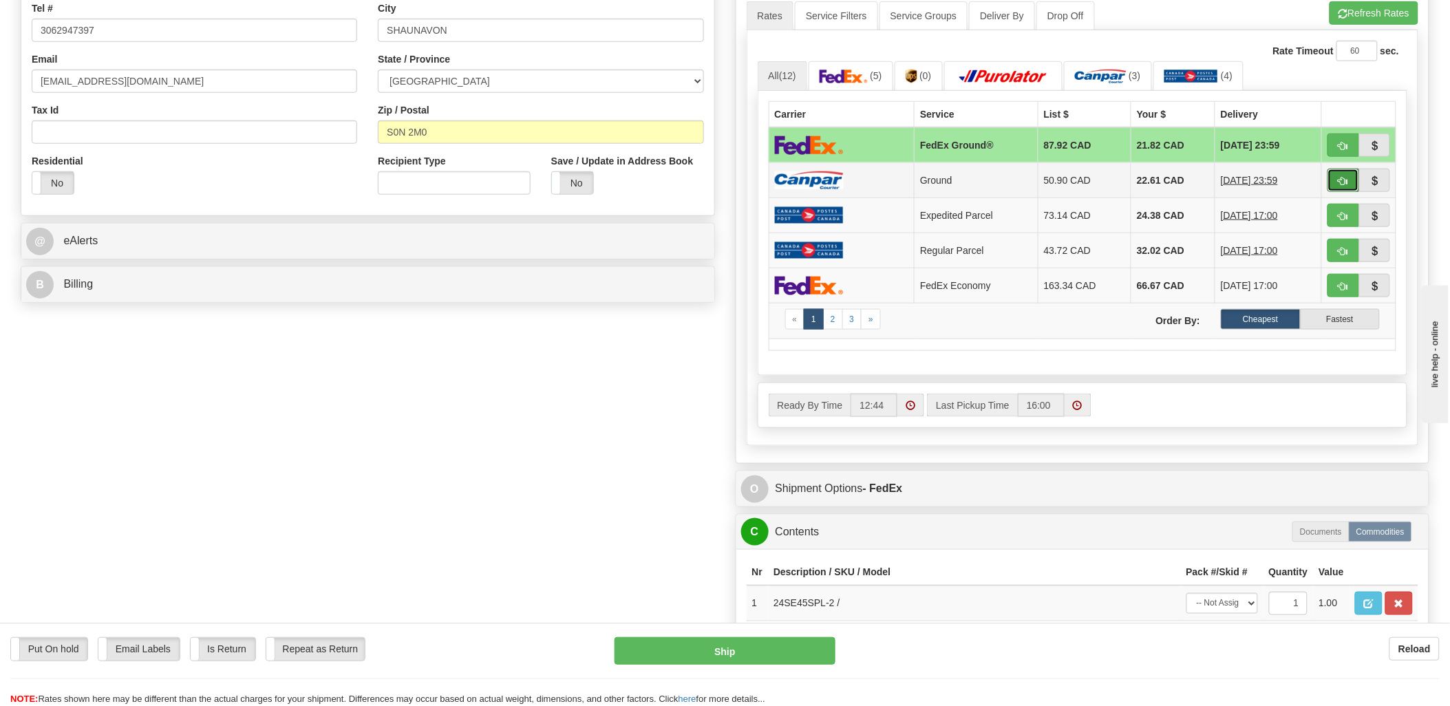
click at [1333, 182] on button "button" at bounding box center [1343, 180] width 32 height 23
type input "1"
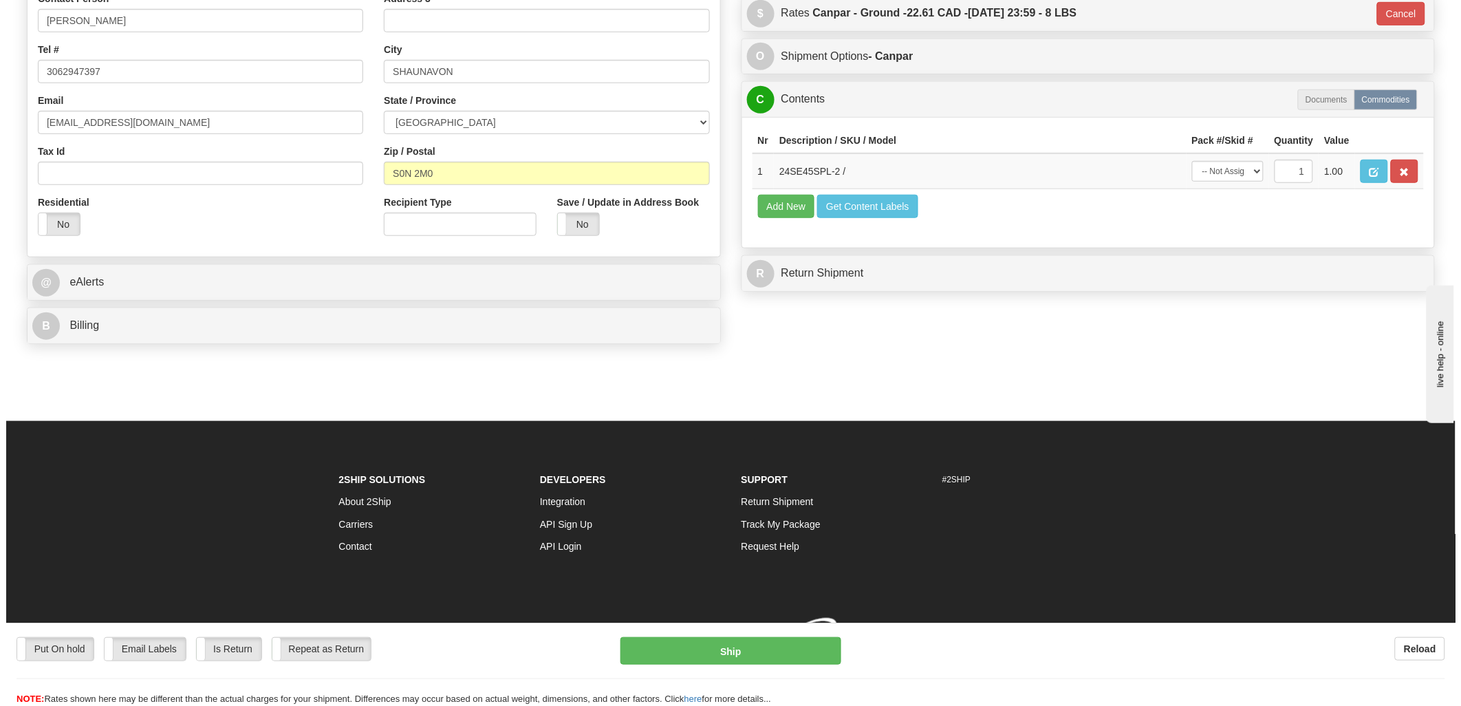
scroll to position [362, 0]
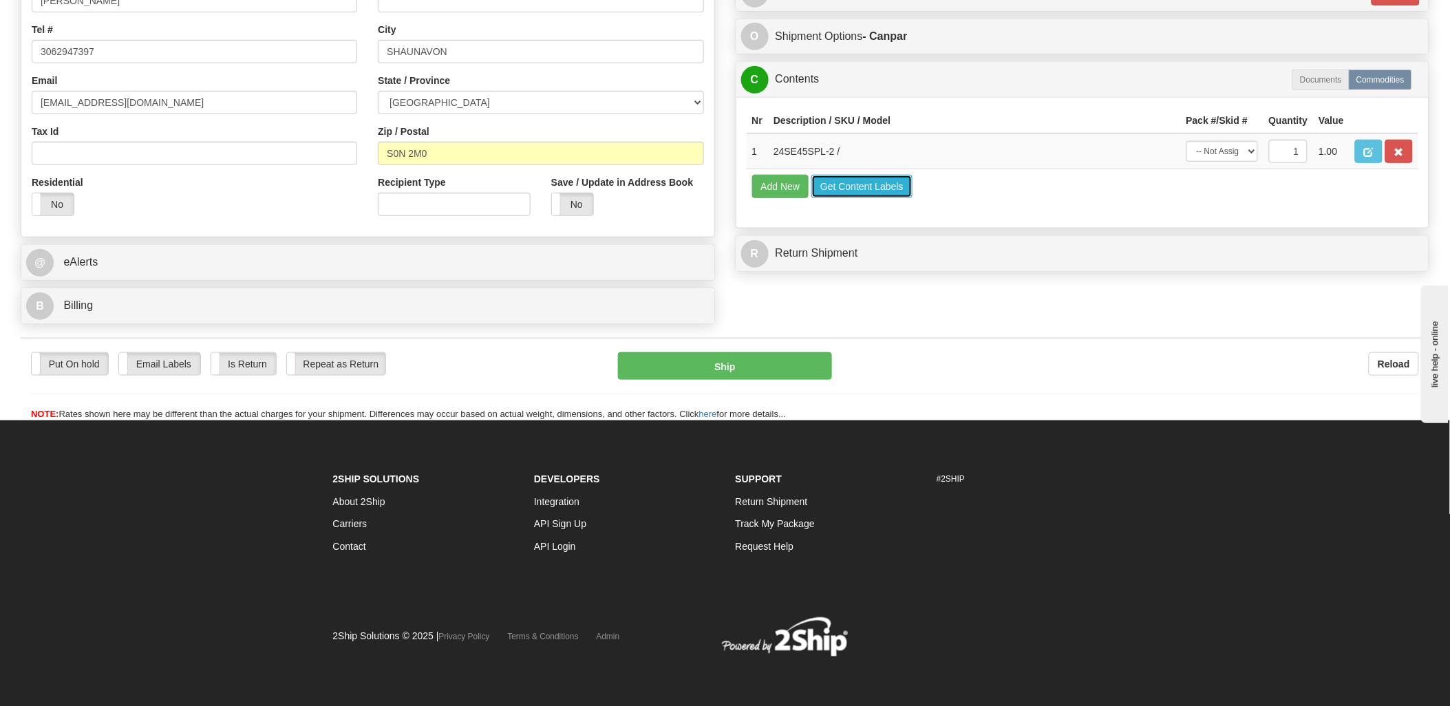
click at [903, 198] on button "Get Content Labels" at bounding box center [861, 186] width 101 height 23
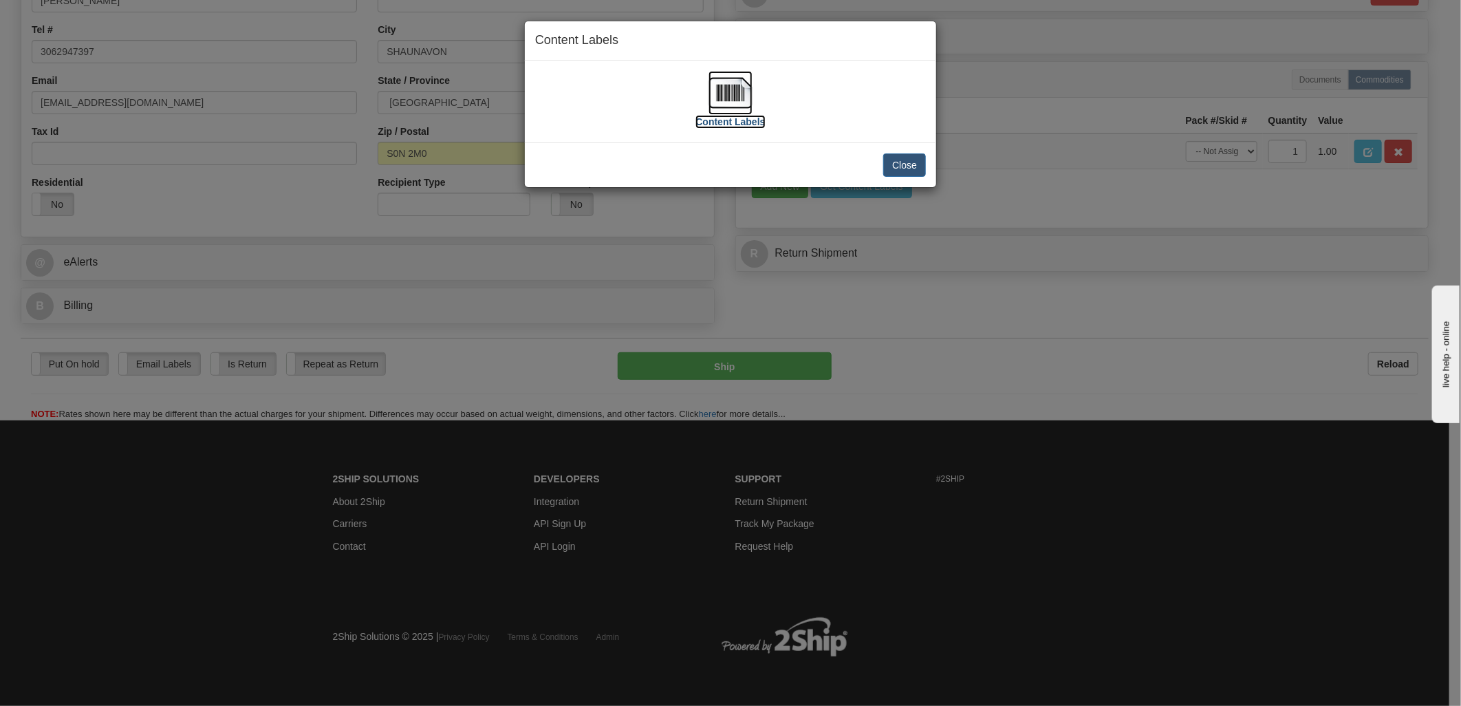
click at [748, 93] on img at bounding box center [731, 93] width 44 height 44
click at [912, 159] on button "Close" at bounding box center [904, 164] width 43 height 23
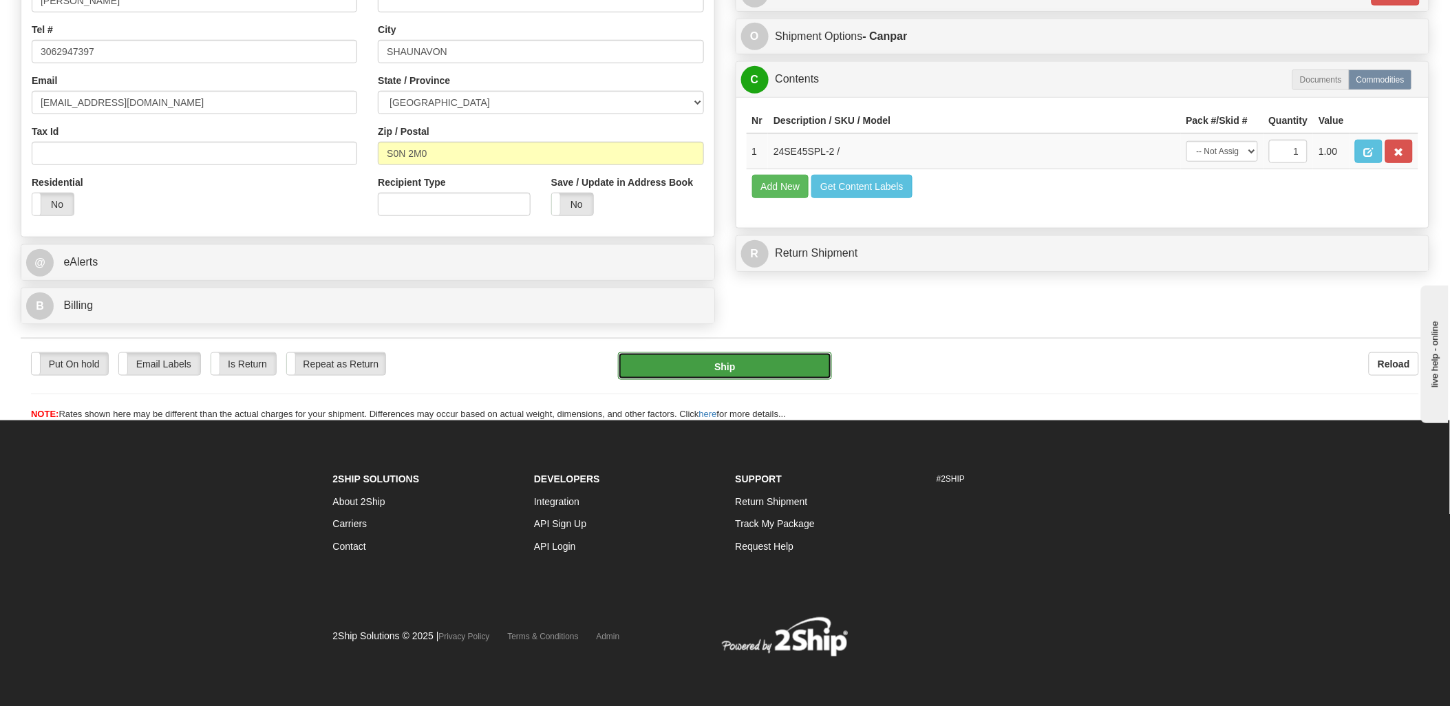
click at [787, 371] on button "Ship" at bounding box center [725, 366] width 214 height 28
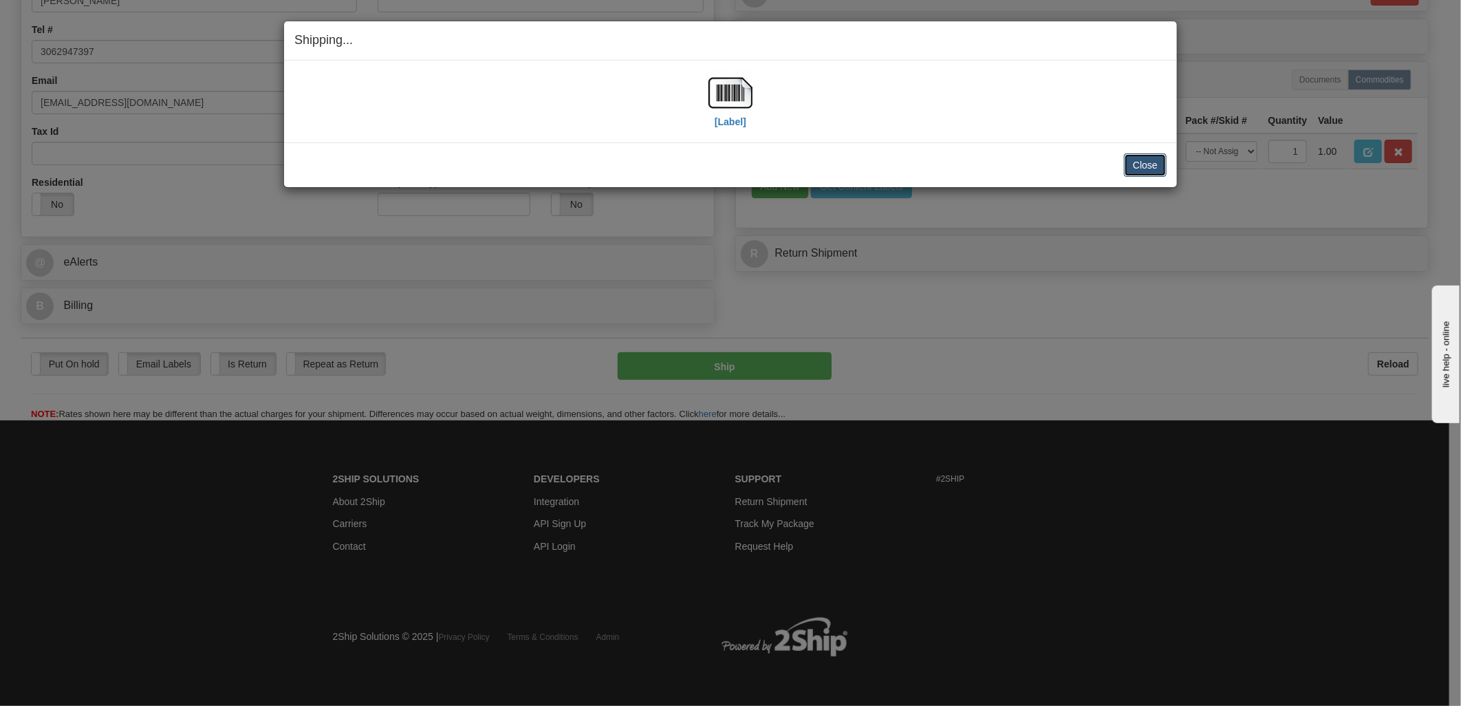
click at [1139, 162] on button "Close" at bounding box center [1145, 164] width 43 height 23
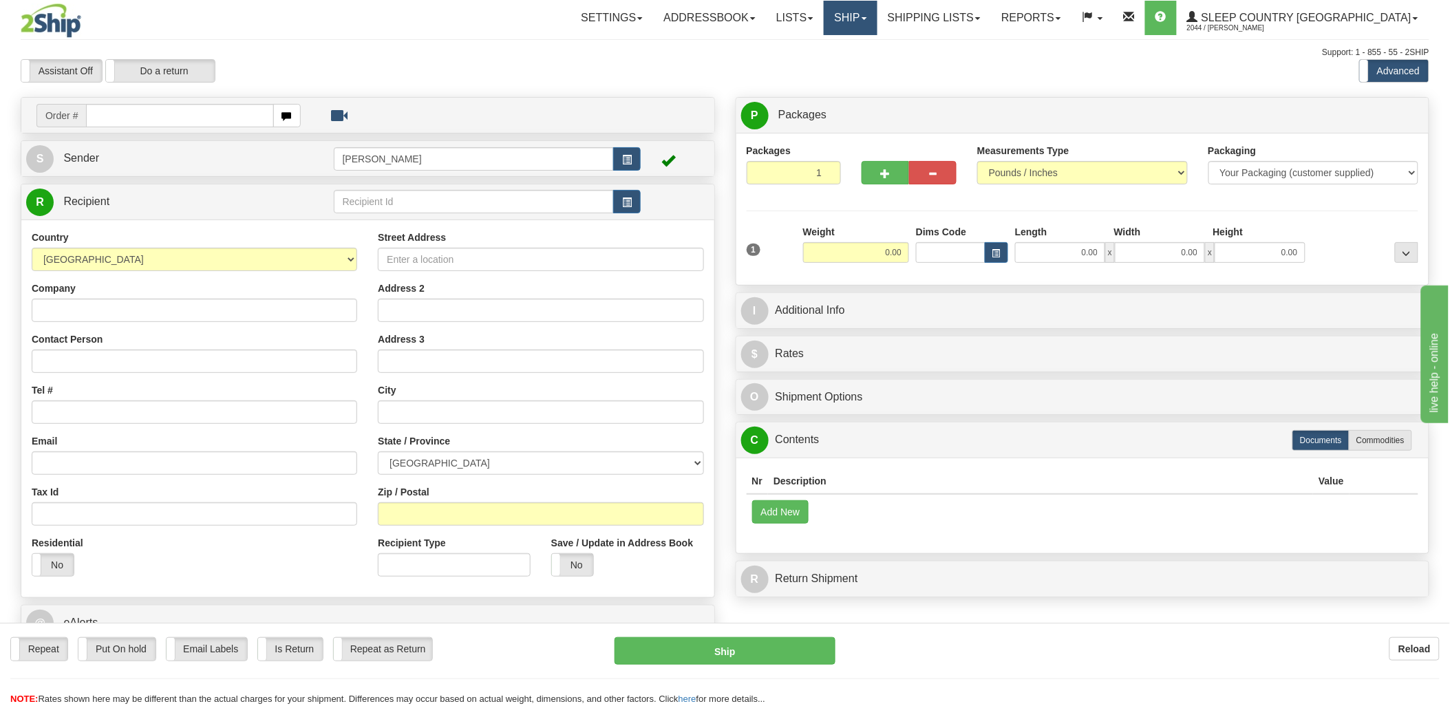
click at [876, 11] on link "Ship" at bounding box center [849, 18] width 53 height 34
click at [982, 21] on link "Shipping lists" at bounding box center [934, 18] width 114 height 34
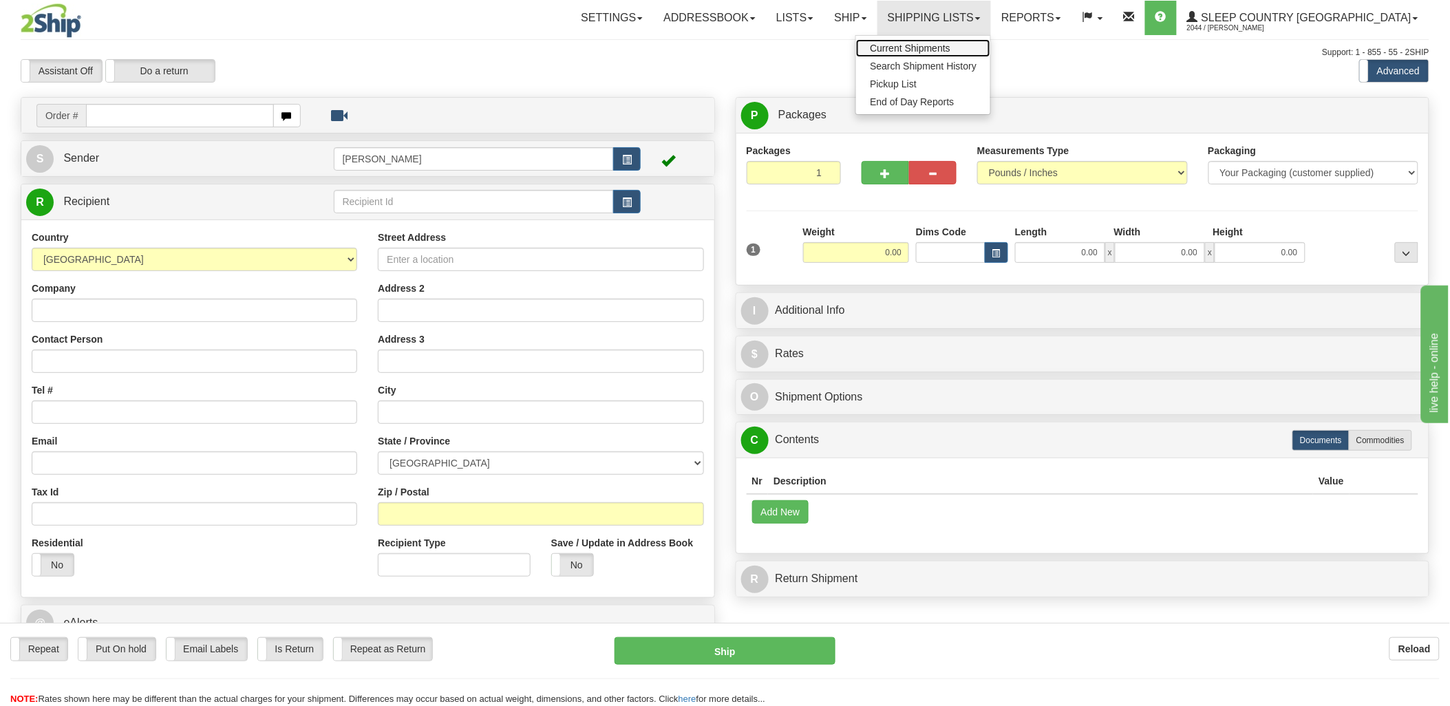
click at [950, 44] on span "Current Shipments" at bounding box center [910, 48] width 80 height 11
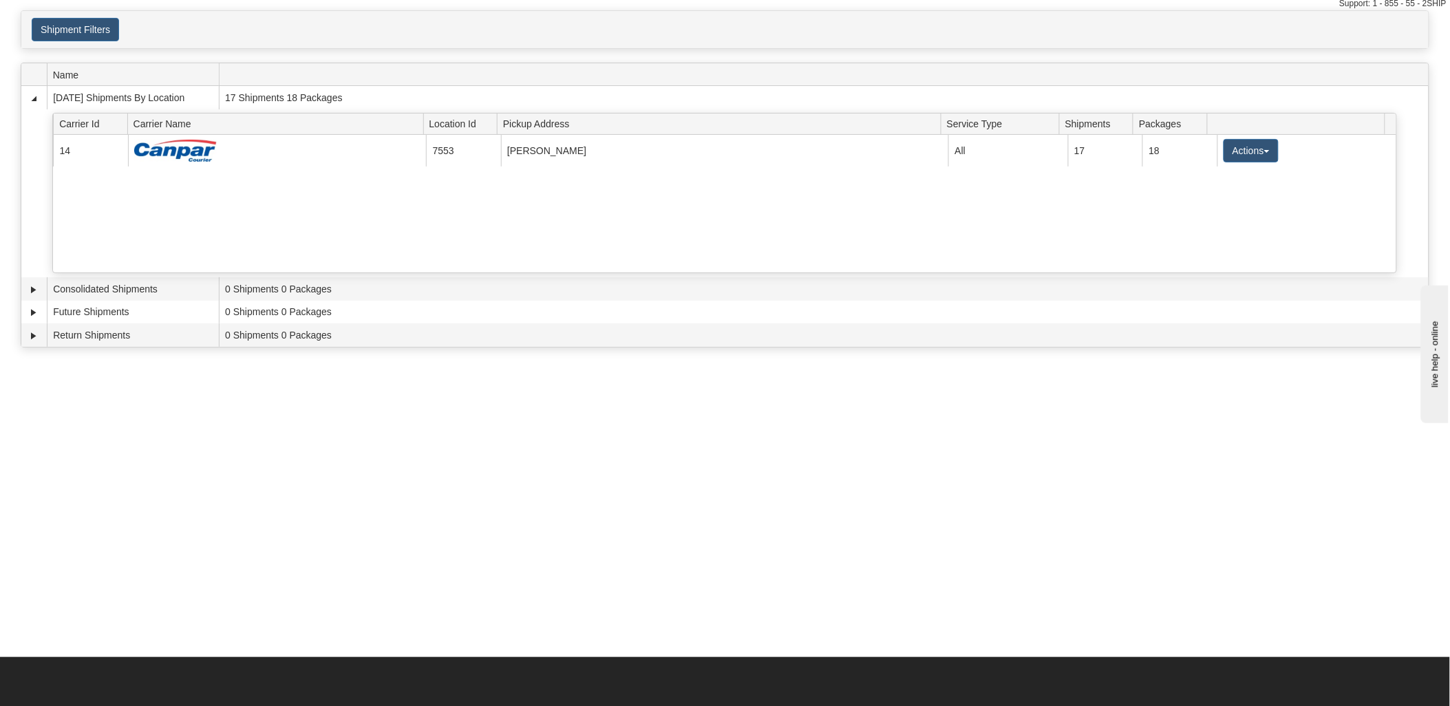
scroll to position [76, 0]
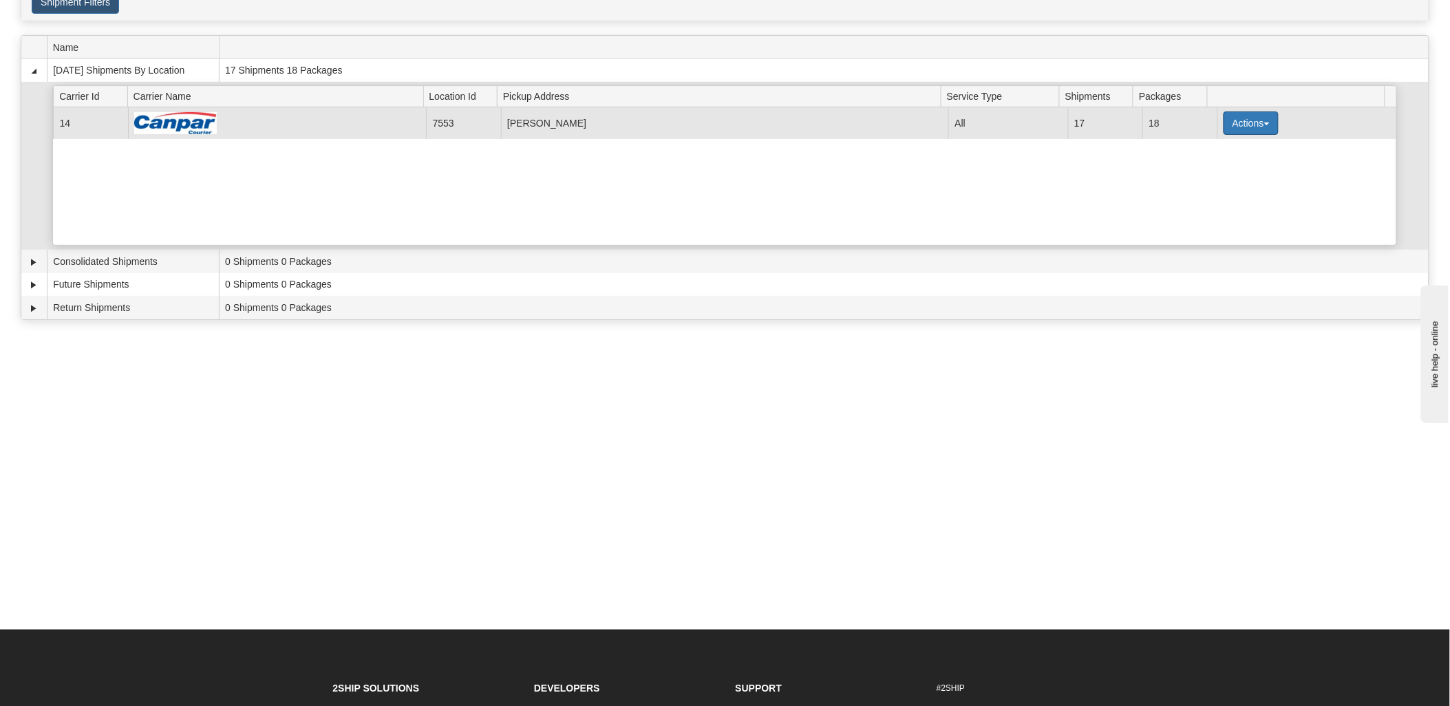
click at [1244, 117] on button "Actions" at bounding box center [1250, 122] width 55 height 23
click at [1218, 147] on span "Details" at bounding box center [1199, 149] width 37 height 10
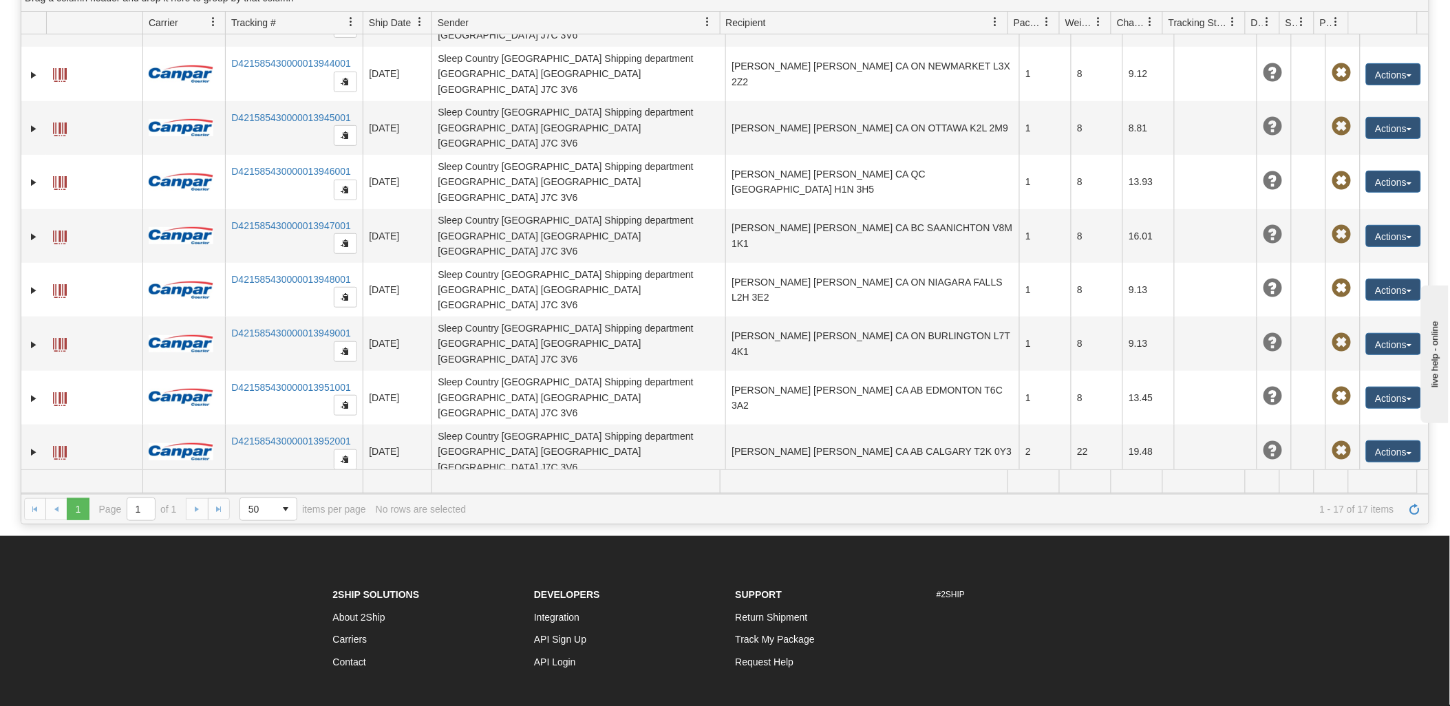
scroll to position [285, 0]
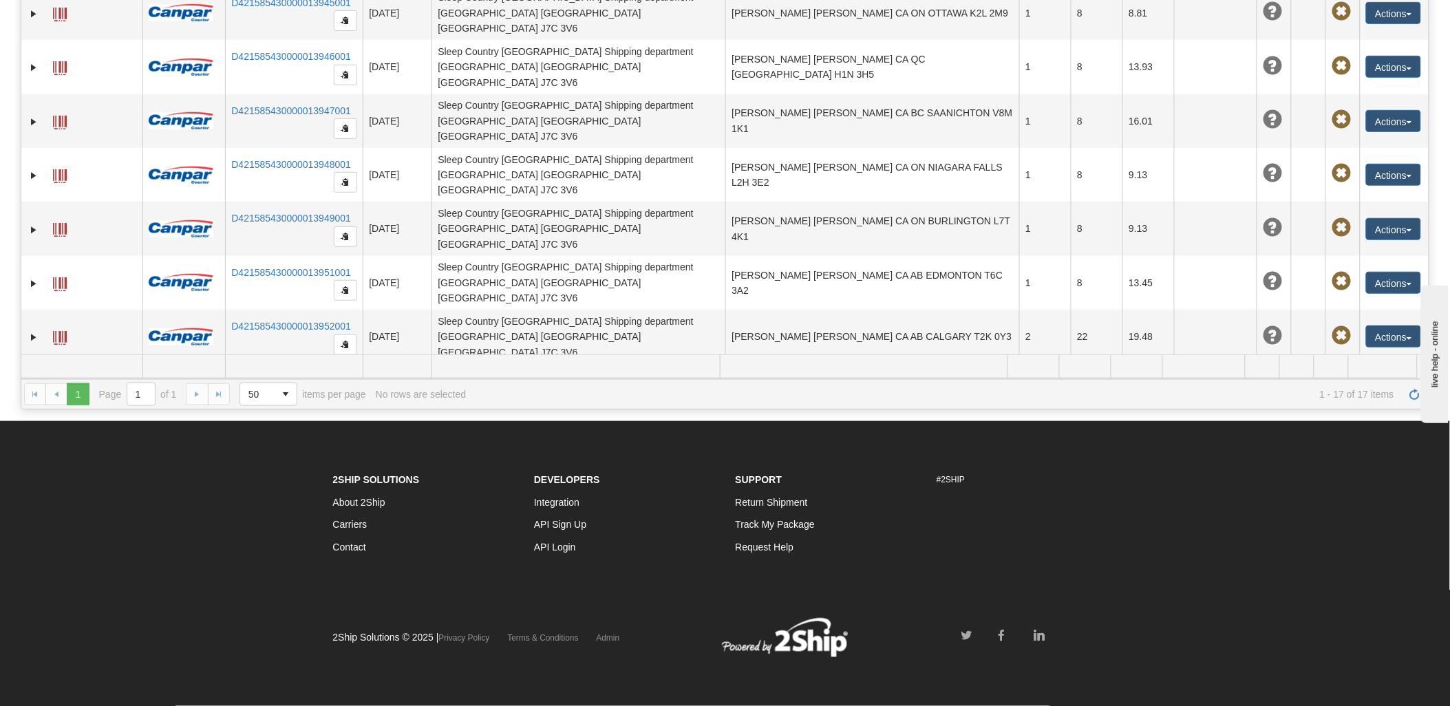
click at [1380, 488] on button "Actions" at bounding box center [1393, 499] width 55 height 22
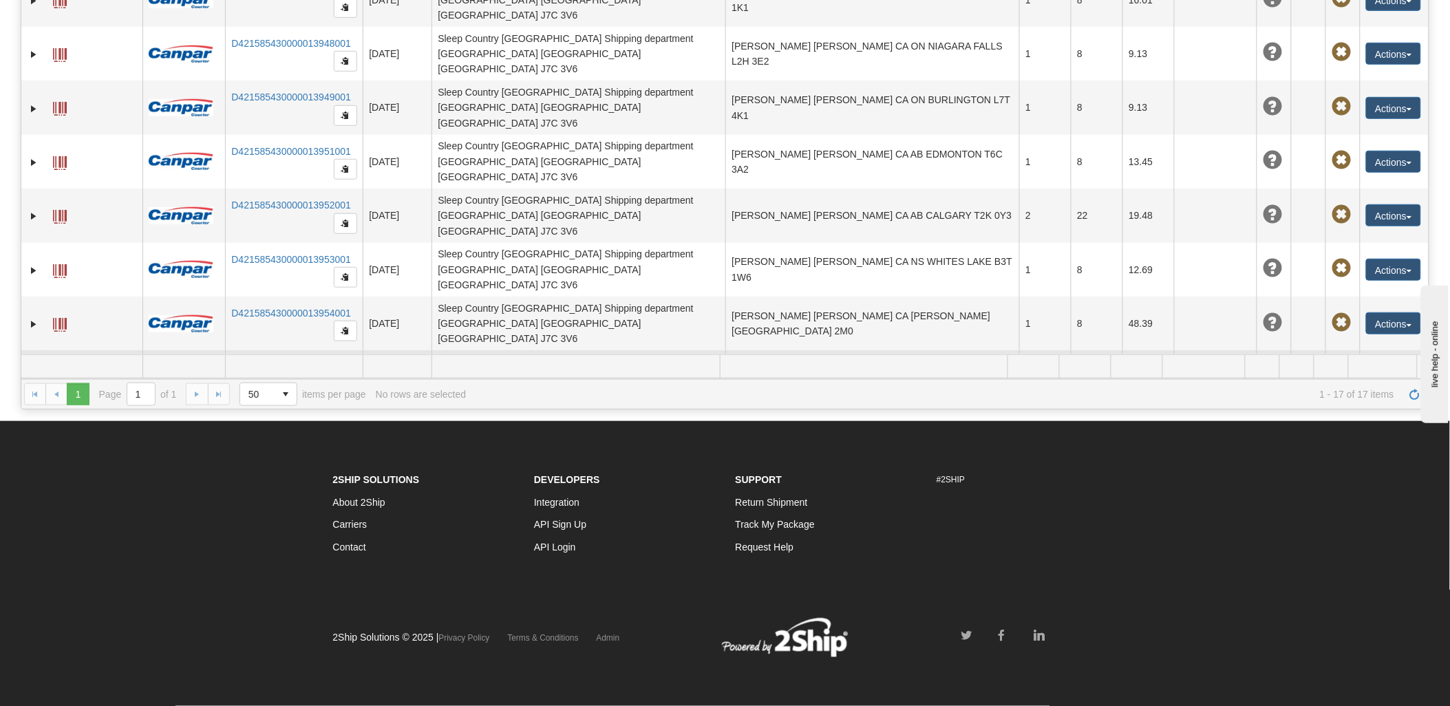
scroll to position [435, 0]
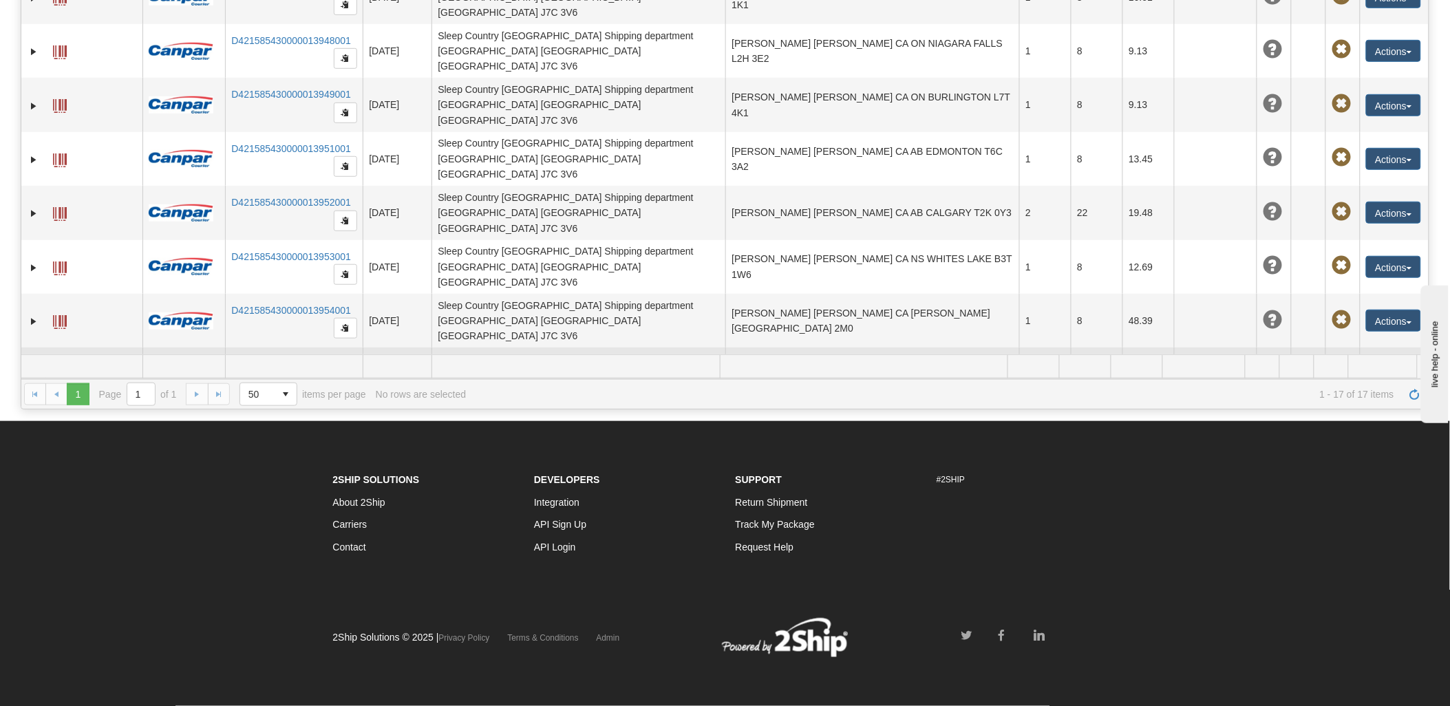
click at [54, 369] on span at bounding box center [60, 376] width 14 height 14
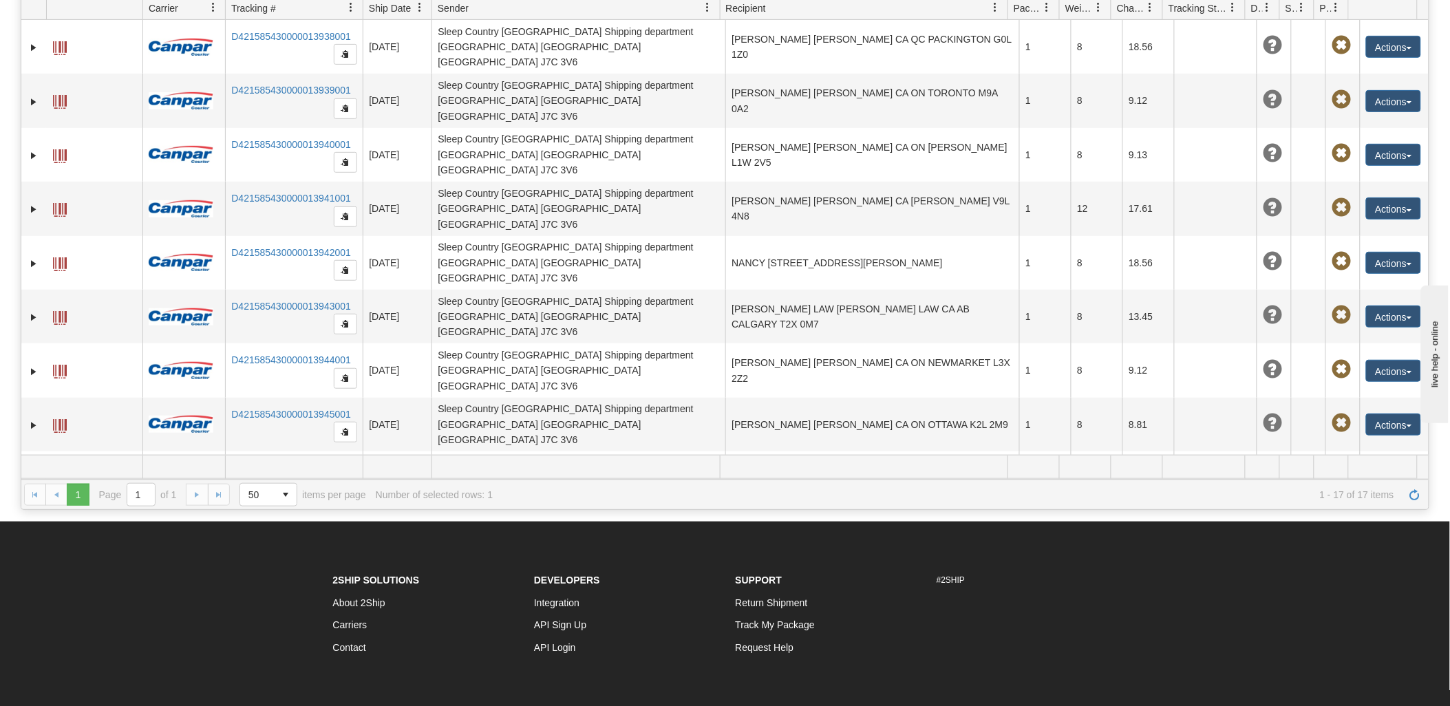
scroll to position [56, 0]
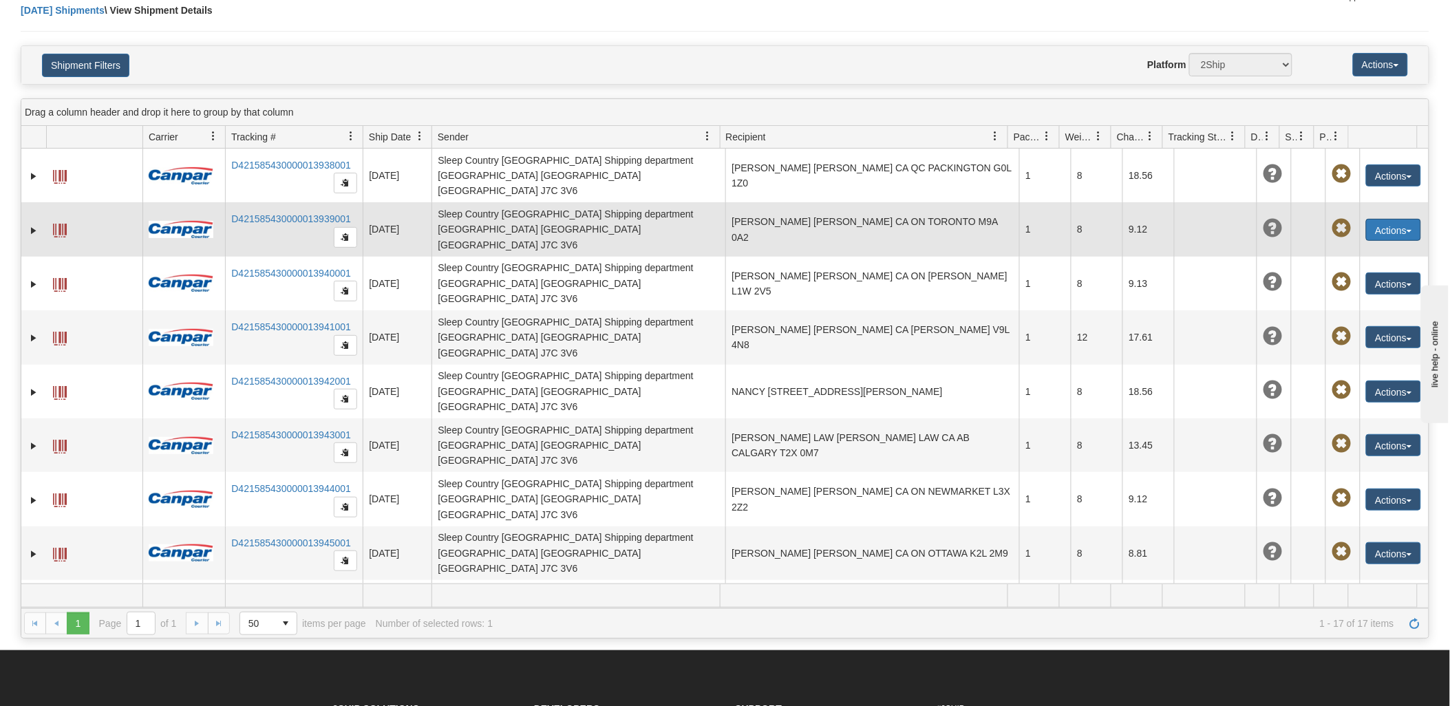
click at [1386, 219] on button "Actions" at bounding box center [1393, 230] width 55 height 22
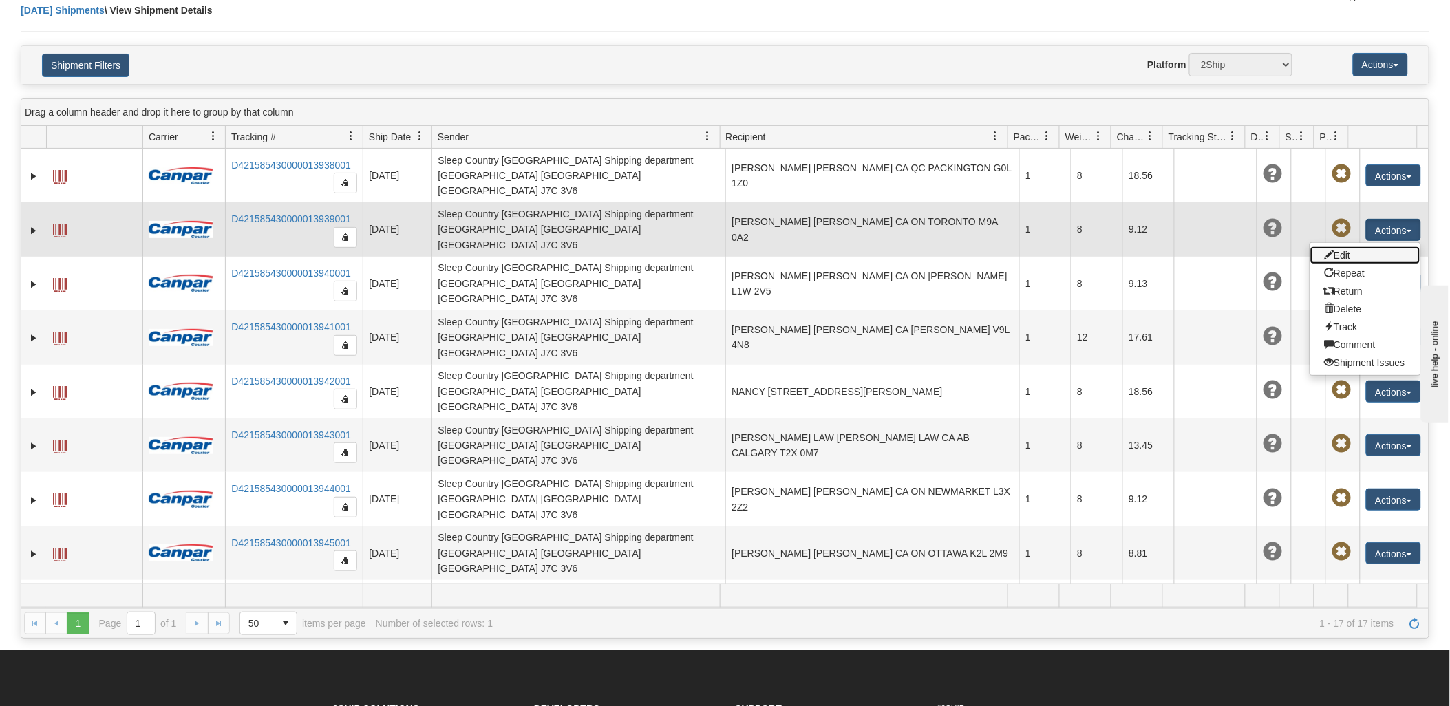
click at [1353, 246] on link "Edit" at bounding box center [1365, 255] width 110 height 18
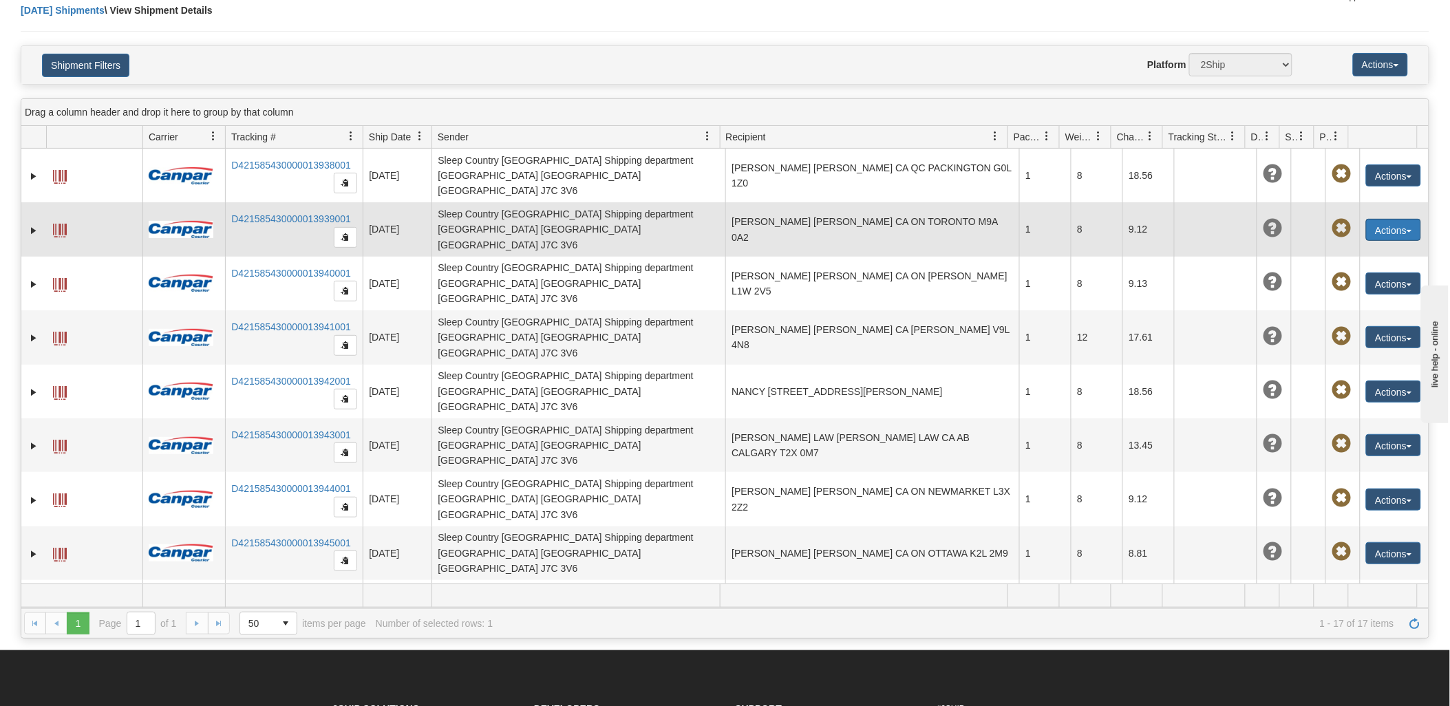
click at [1386, 219] on button "Actions" at bounding box center [1393, 230] width 55 height 22
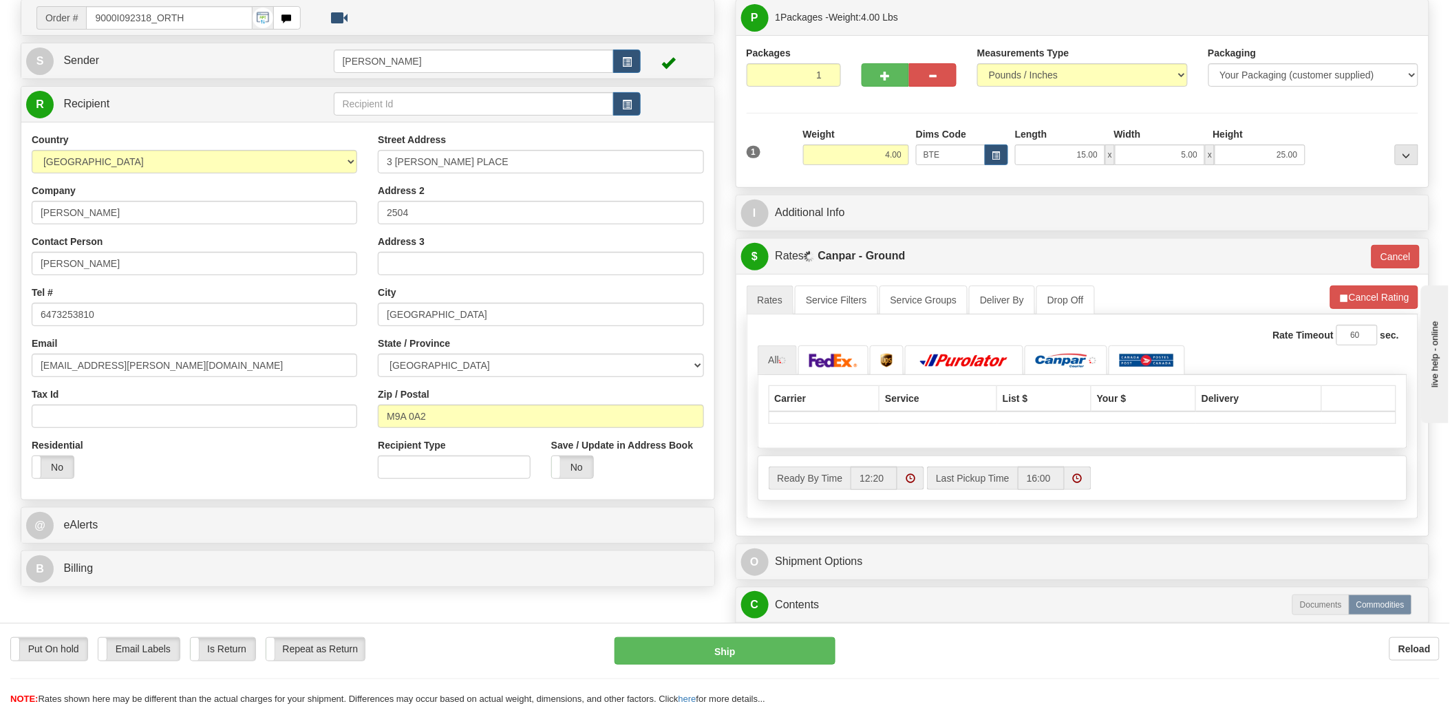
scroll to position [229, 0]
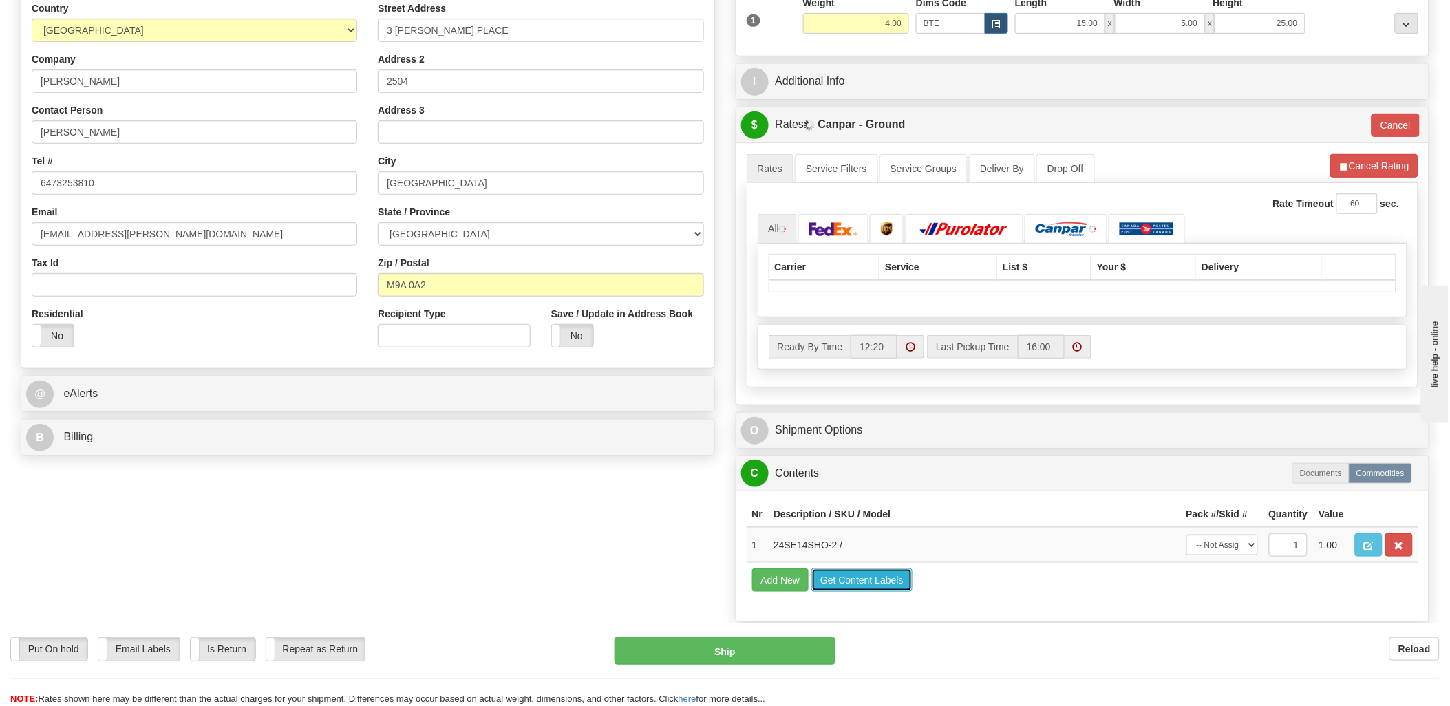
click at [854, 592] on button "Get Content Labels" at bounding box center [861, 579] width 101 height 23
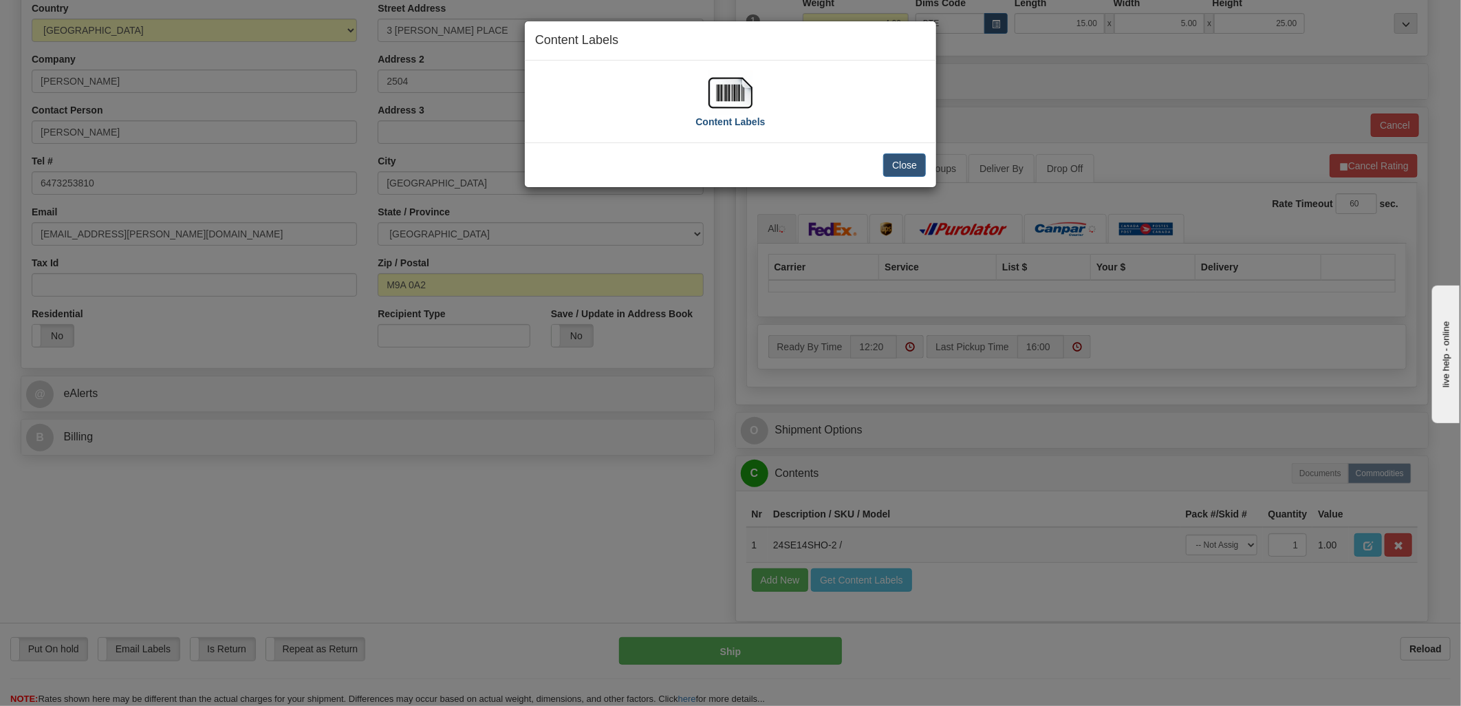
click at [738, 96] on img at bounding box center [731, 93] width 44 height 44
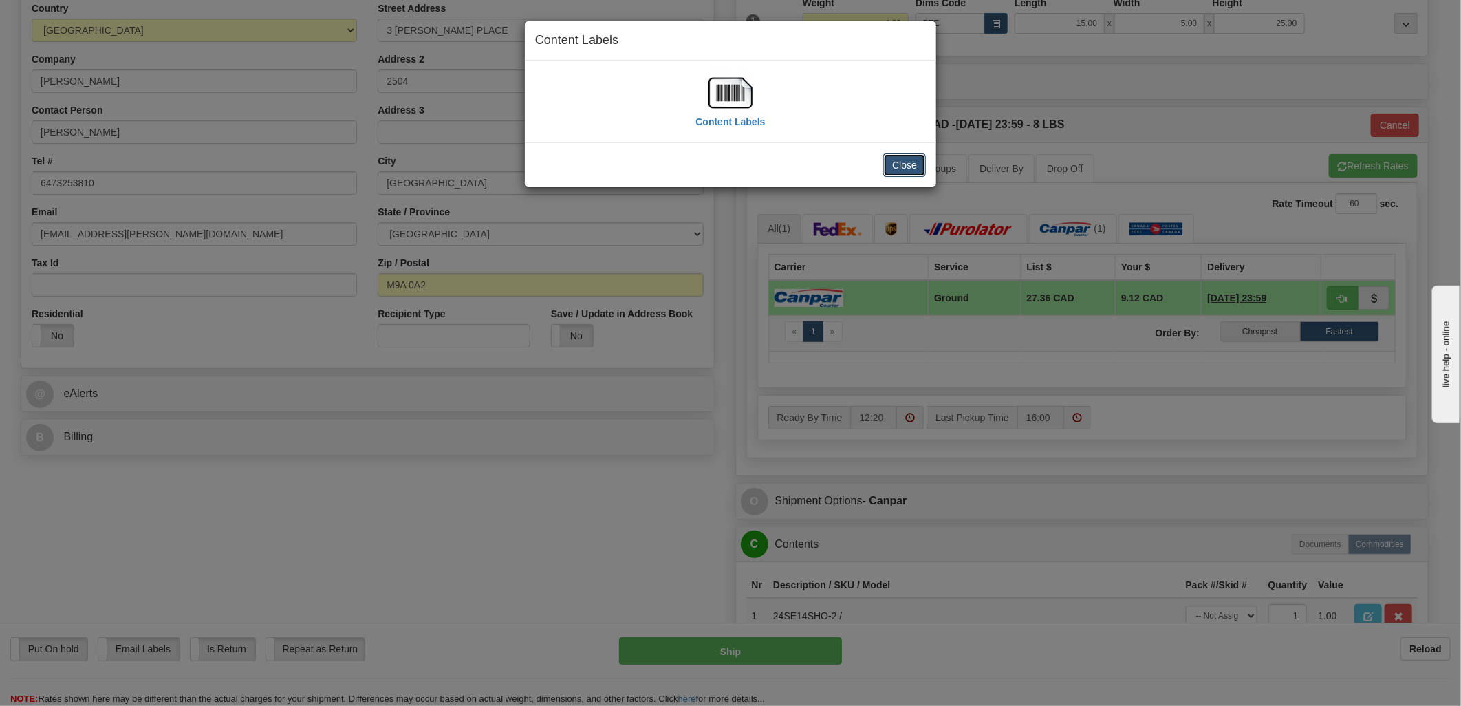
click at [916, 159] on button "Close" at bounding box center [904, 164] width 43 height 23
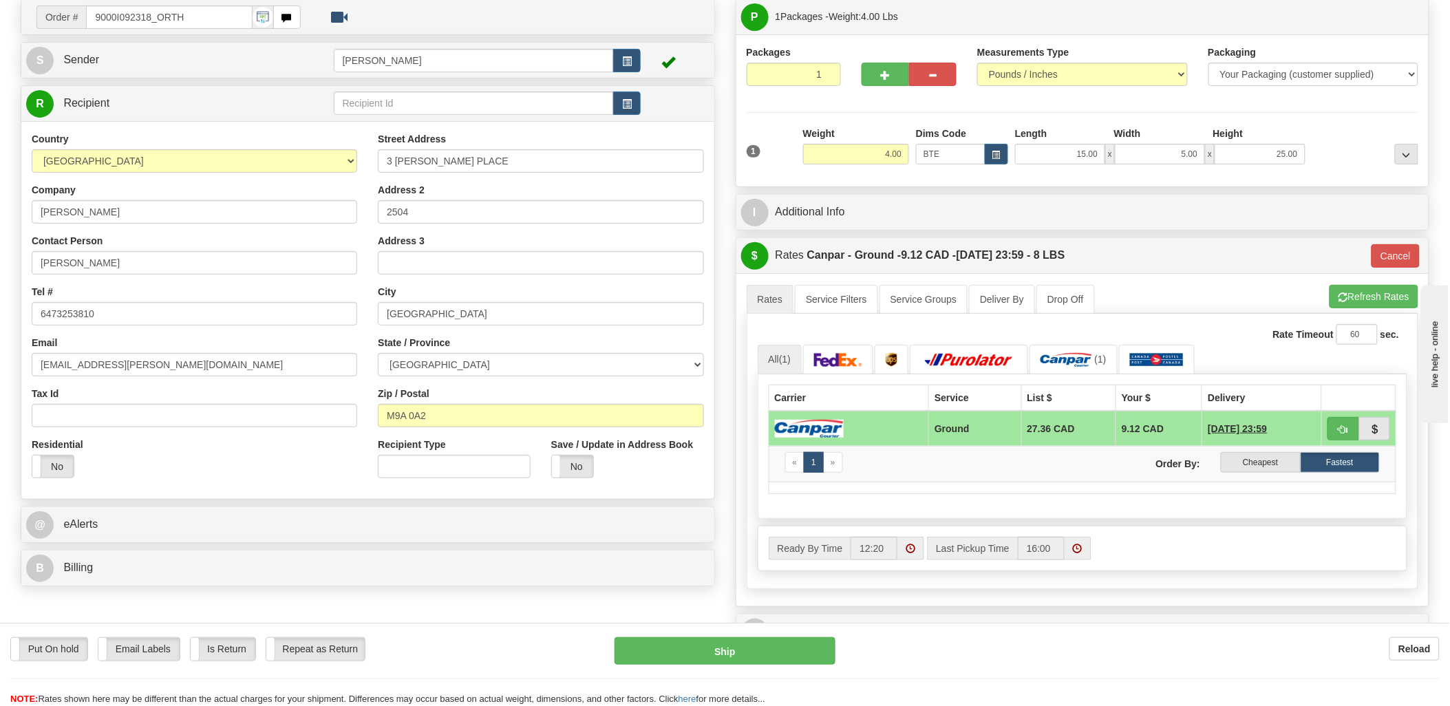
scroll to position [0, 0]
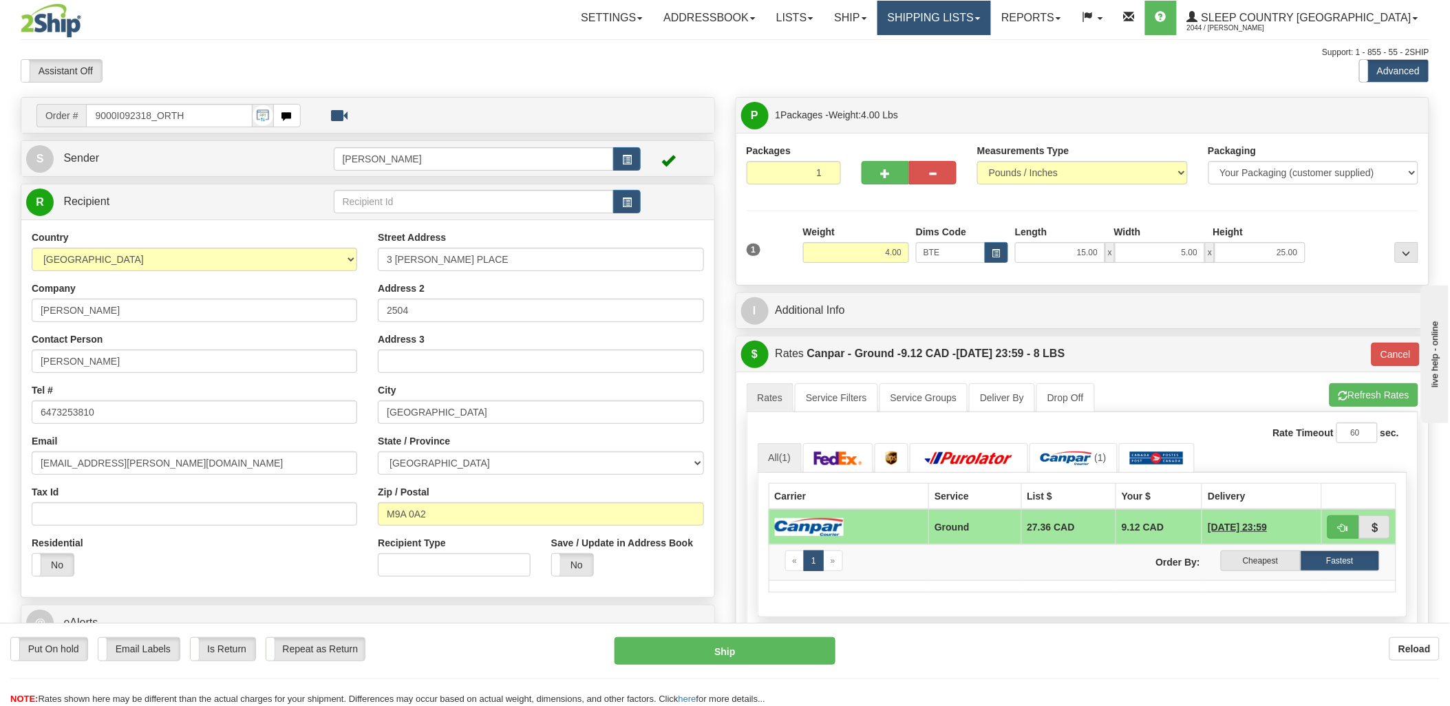
click at [952, 25] on link "Shipping lists" at bounding box center [934, 18] width 114 height 34
click at [950, 48] on span "Current Shipments" at bounding box center [910, 48] width 80 height 11
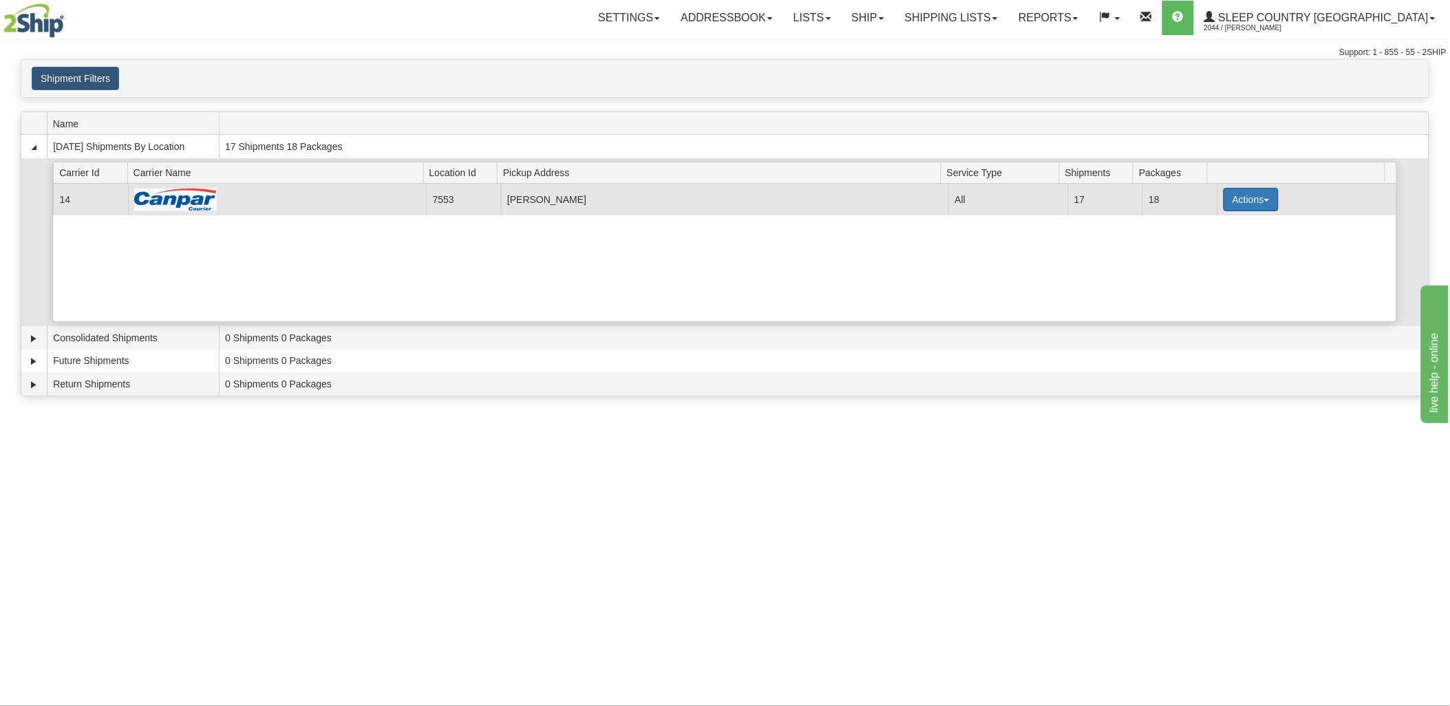
click at [1249, 195] on button "Actions" at bounding box center [1250, 199] width 55 height 23
click at [1234, 230] on link "Details" at bounding box center [1222, 226] width 110 height 18
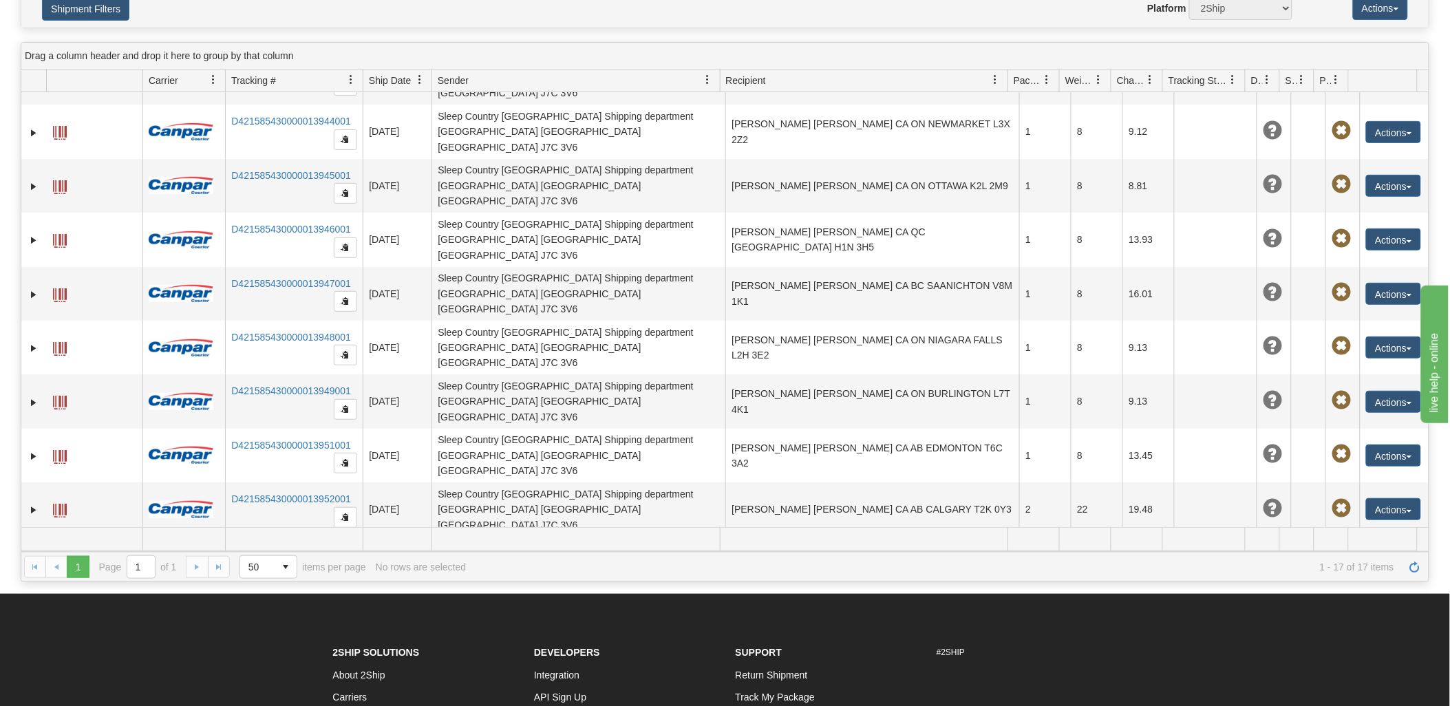
scroll to position [153, 0]
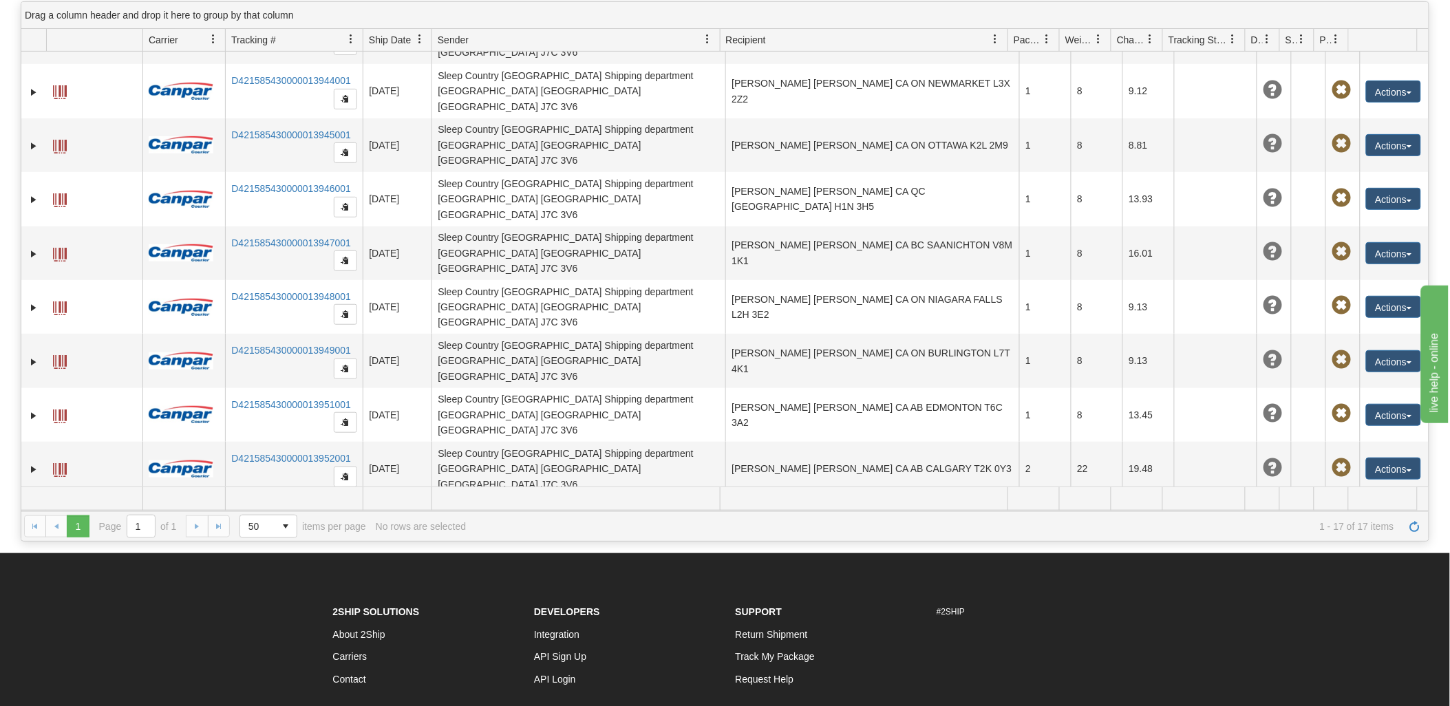
click at [1395, 620] on button "Actions" at bounding box center [1393, 631] width 55 height 22
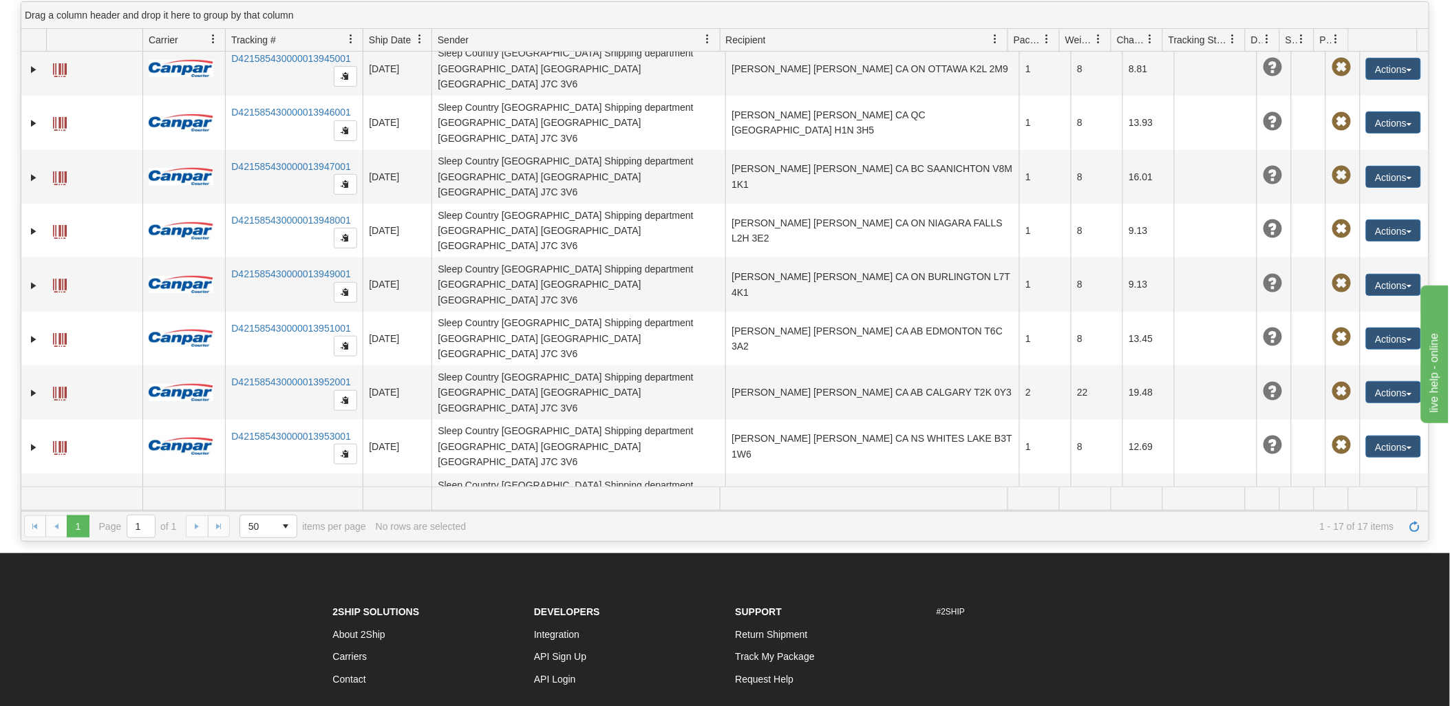
click at [1390, 543] on button "Actions" at bounding box center [1393, 554] width 55 height 22
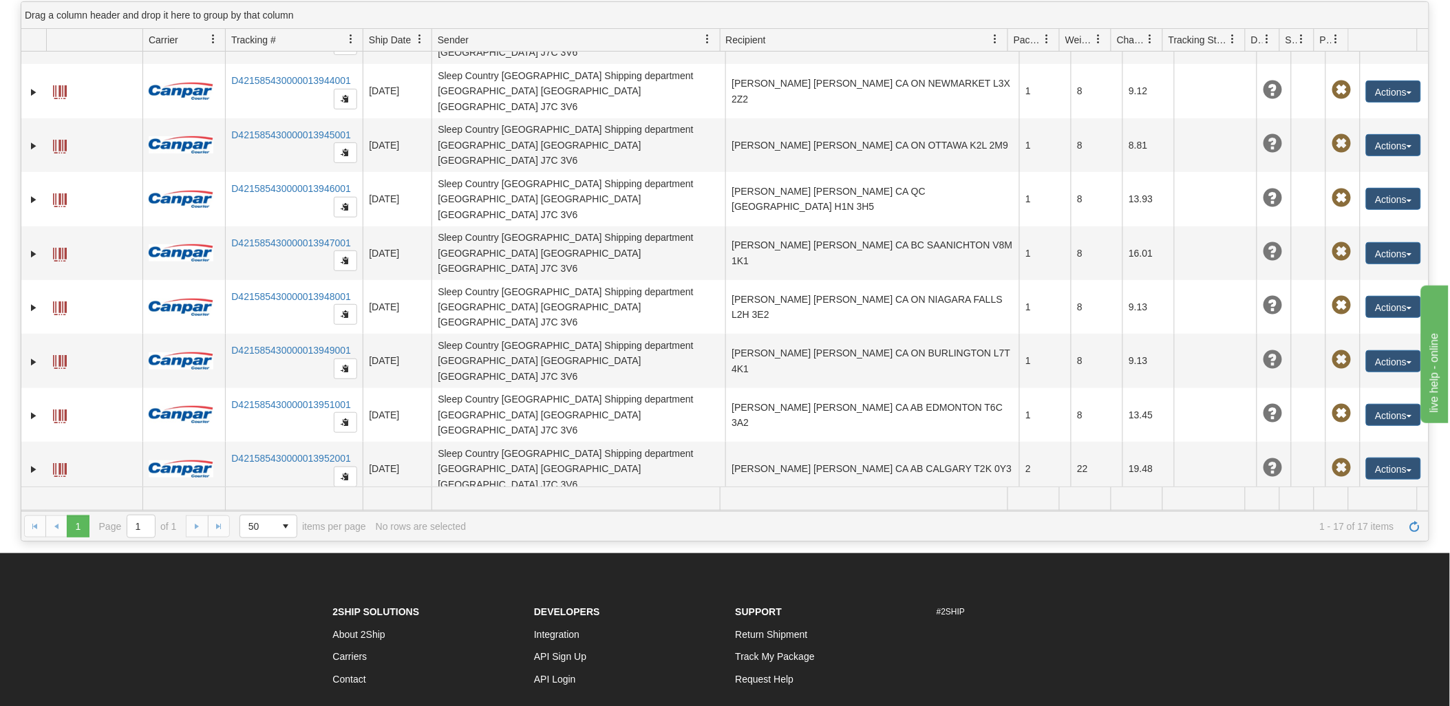
click at [1376, 620] on button "Actions" at bounding box center [1393, 631] width 55 height 22
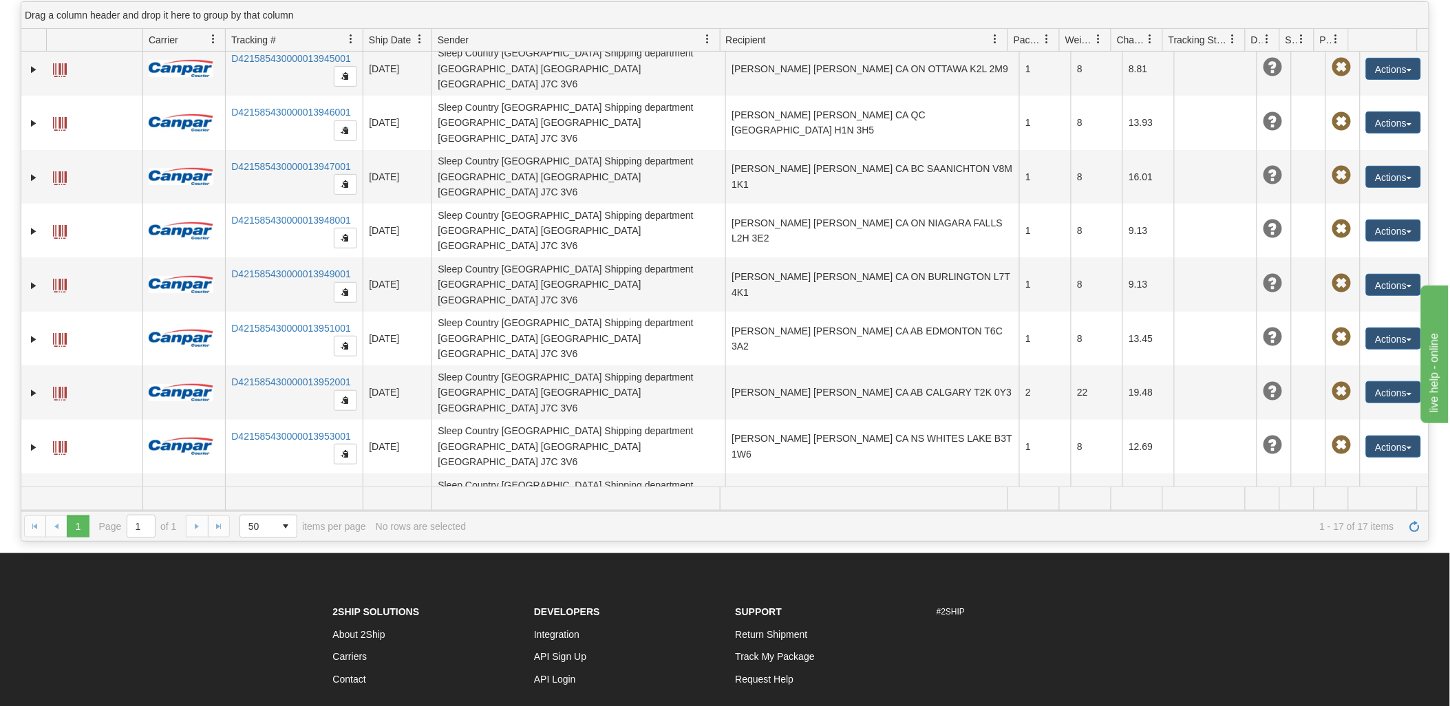
click at [1347, 571] on link "Edit" at bounding box center [1365, 580] width 110 height 18
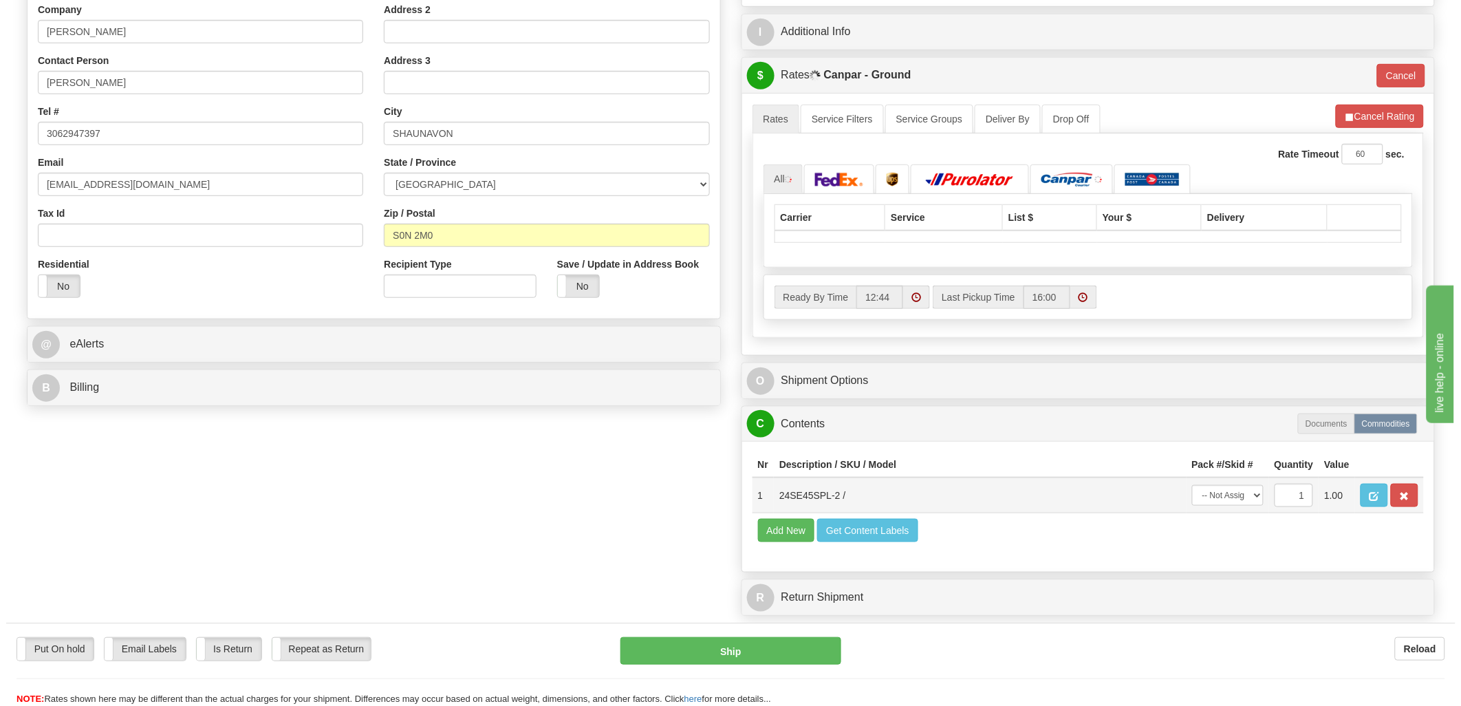
scroll to position [305, 0]
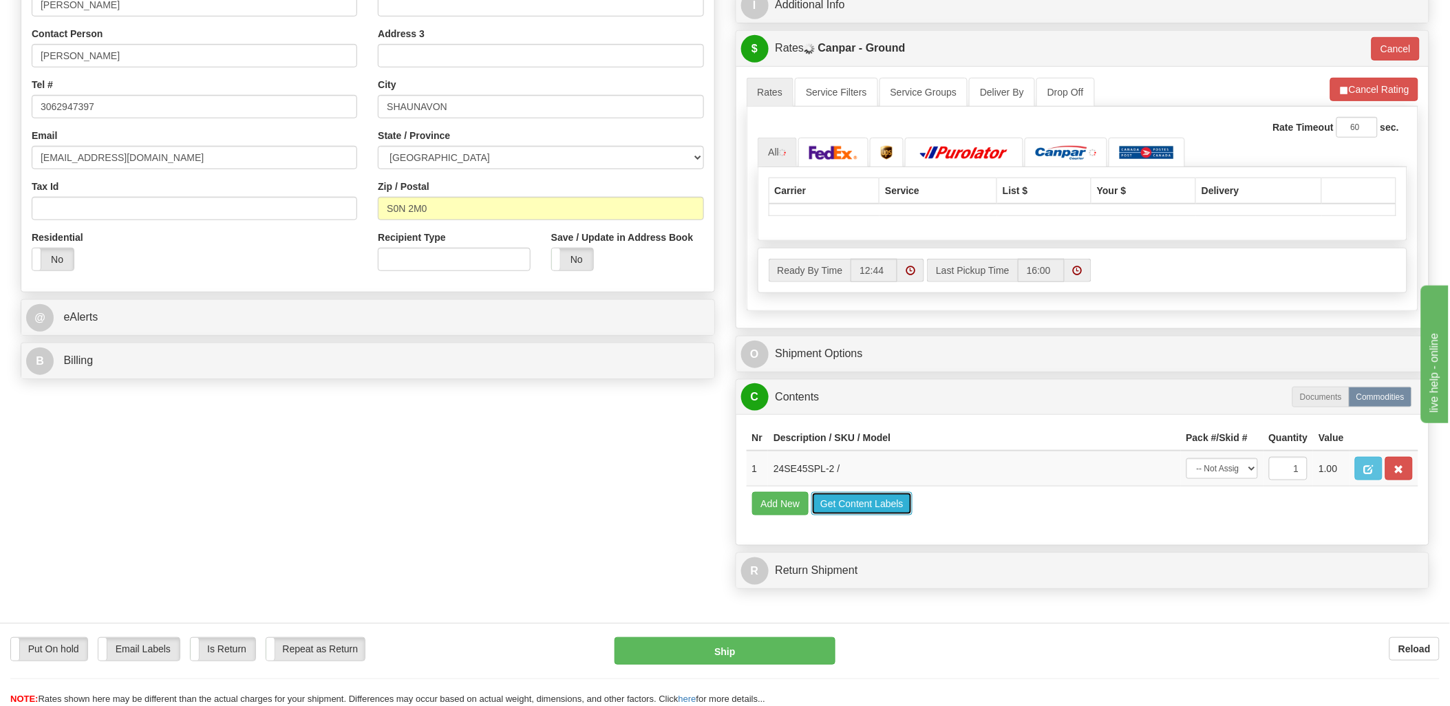
click at [876, 515] on button "Get Content Labels" at bounding box center [861, 503] width 101 height 23
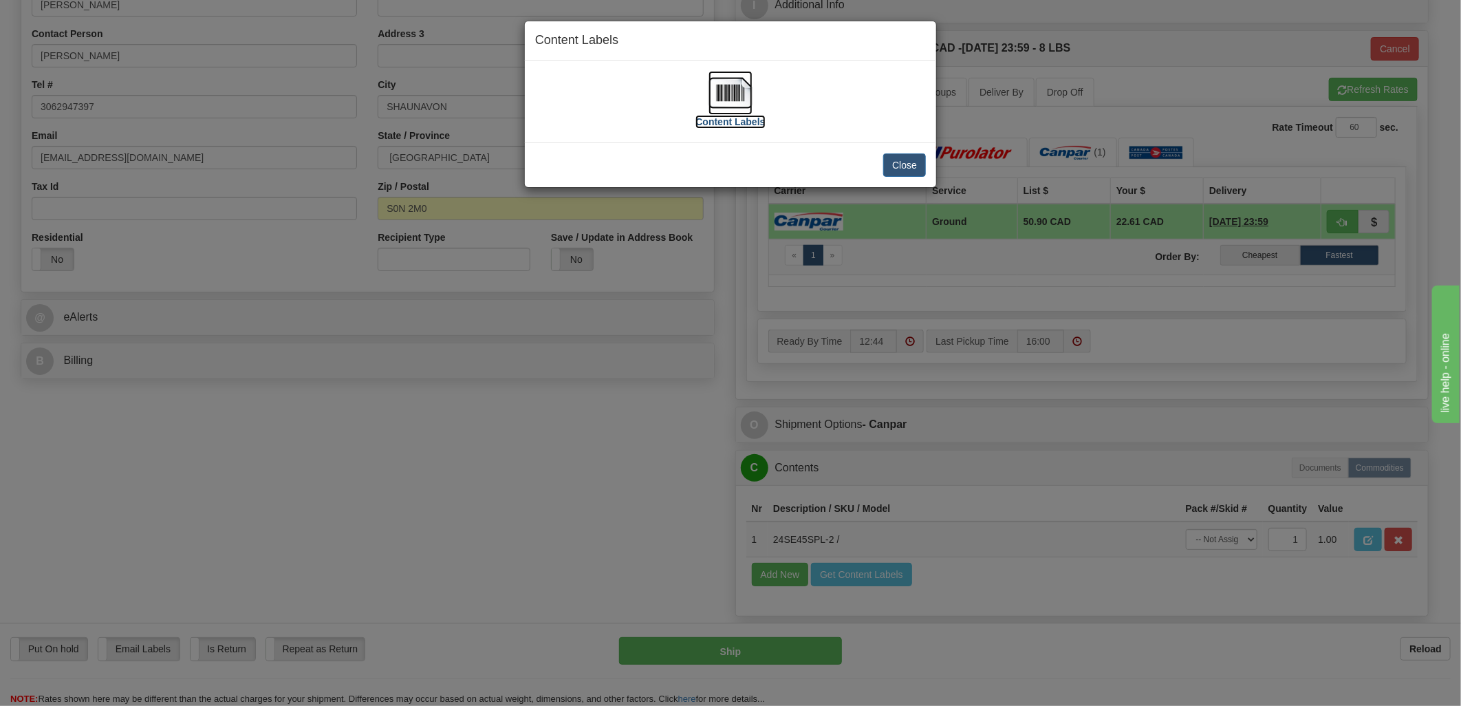
click at [733, 100] on img at bounding box center [731, 93] width 44 height 44
